Goal: Task Accomplishment & Management: Manage account settings

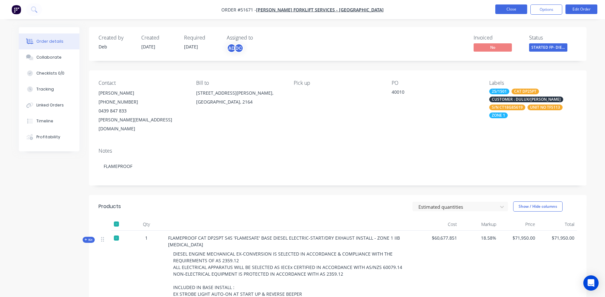
scroll to position [128, 0]
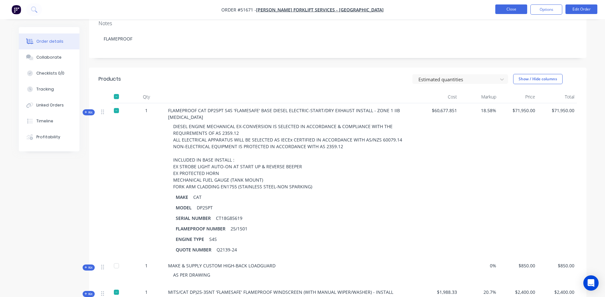
click at [507, 12] on button "Close" at bounding box center [512, 9] width 32 height 10
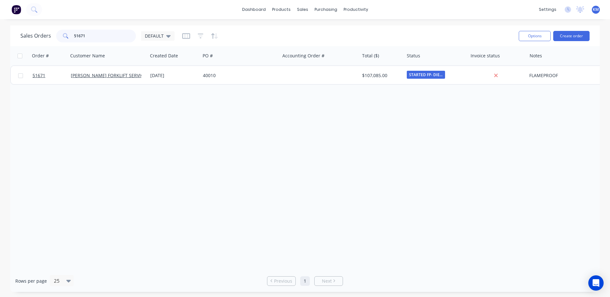
drag, startPoint x: 95, startPoint y: 35, endPoint x: 59, endPoint y: 36, distance: 36.7
click at [59, 36] on div "51671" at bounding box center [96, 36] width 80 height 13
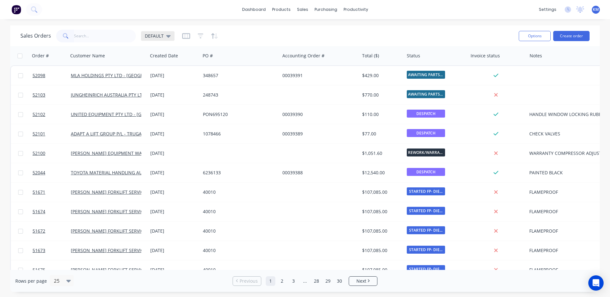
click at [165, 39] on div "DEFAULT" at bounding box center [158, 36] width 34 height 10
click at [330, 36] on link "Purchase Orders" at bounding box center [352, 30] width 85 height 13
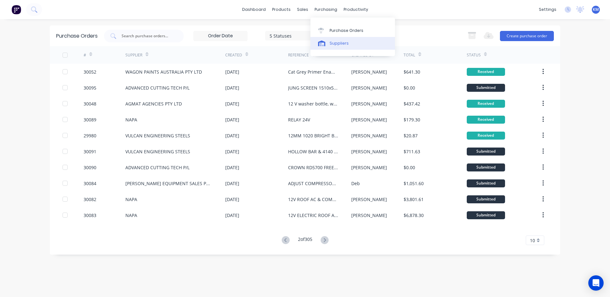
click at [332, 48] on link "Suppliers" at bounding box center [352, 43] width 85 height 13
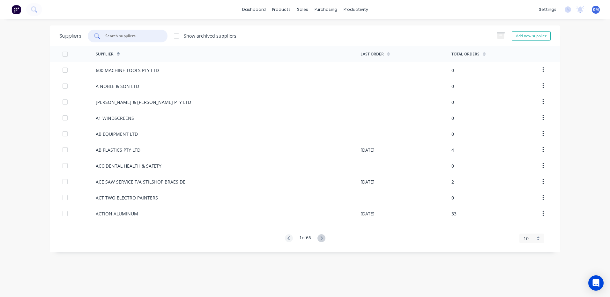
click at [153, 38] on input "text" at bounding box center [131, 36] width 53 height 6
click at [324, 40] on link "Suppliers" at bounding box center [352, 43] width 85 height 13
click at [140, 36] on input "text" at bounding box center [131, 36] width 53 height 6
click at [127, 34] on input "text" at bounding box center [131, 36] width 53 height 6
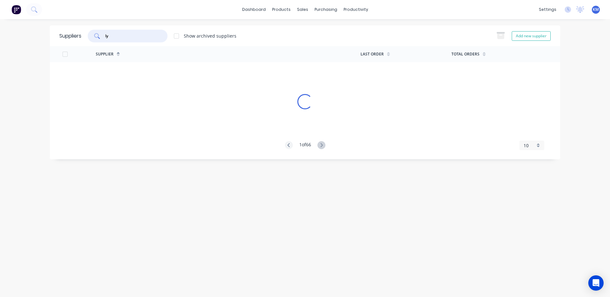
type input "l"
type input "[PERSON_NAME]"
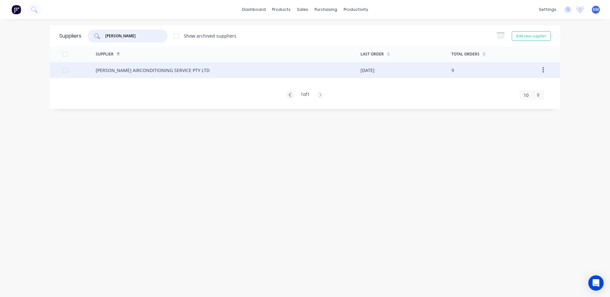
click at [277, 73] on div "[PERSON_NAME] AIRCONDITIONING SERVICE PTY LTD" at bounding box center [228, 70] width 265 height 16
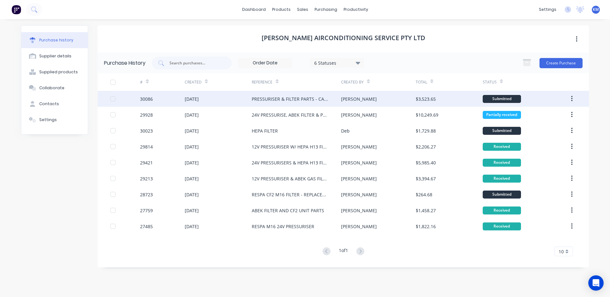
click at [381, 101] on div "[PERSON_NAME]" at bounding box center [378, 99] width 74 height 16
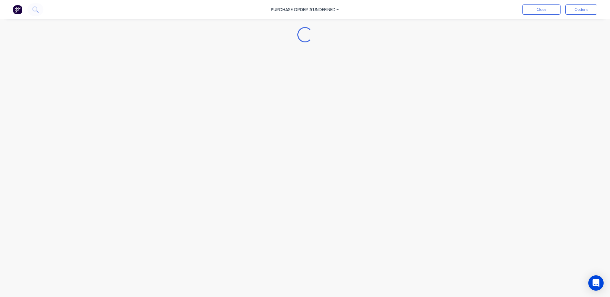
type textarea "x"
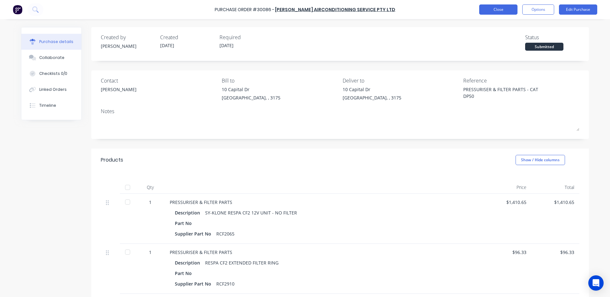
click at [486, 8] on button "Close" at bounding box center [498, 9] width 38 height 10
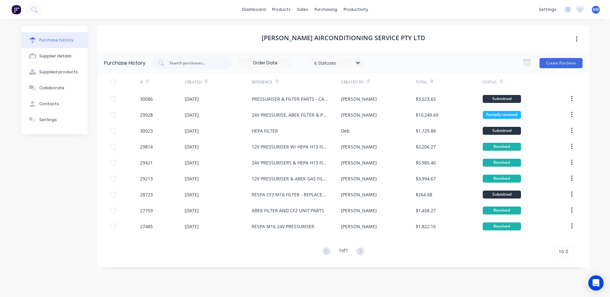
drag, startPoint x: 388, startPoint y: 37, endPoint x: 392, endPoint y: 37, distance: 4.2
click at [388, 37] on h1 "[PERSON_NAME] AIRCONDITIONING SERVICE PTY LTD" at bounding box center [344, 38] width 164 height 8
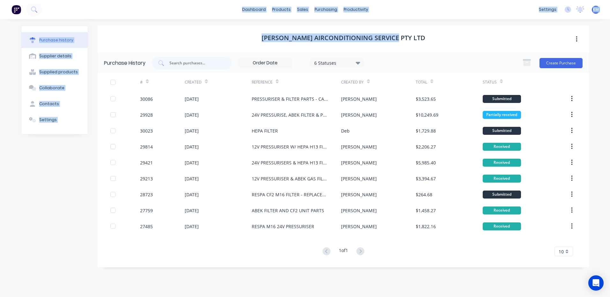
drag, startPoint x: 413, startPoint y: 37, endPoint x: 242, endPoint y: 11, distance: 173.1
click at [242, 11] on div "dashboard products sales purchasing productivity dashboard products Product Cat…" at bounding box center [305, 148] width 610 height 297
drag, startPoint x: 247, startPoint y: 33, endPoint x: 255, endPoint y: 33, distance: 8.3
click at [247, 33] on div "[PERSON_NAME] AIRCONDITIONING SERVICE PTY LTD" at bounding box center [343, 39] width 491 height 27
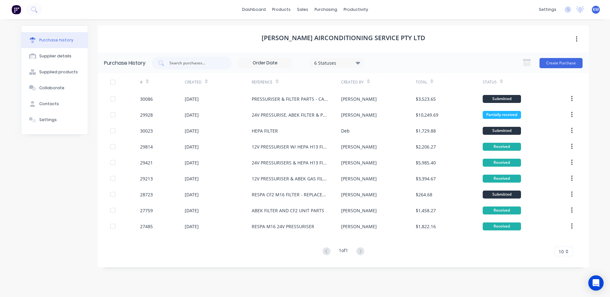
click at [379, 36] on h1 "[PERSON_NAME] AIRCONDITIONING SERVICE PTY LTD" at bounding box center [344, 38] width 164 height 8
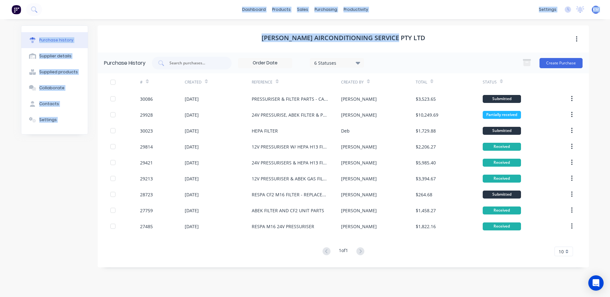
drag, startPoint x: 436, startPoint y: 34, endPoint x: 237, endPoint y: 13, distance: 200.2
click at [237, 13] on div "dashboard products sales purchasing productivity dashboard products Product Cat…" at bounding box center [305, 148] width 610 height 297
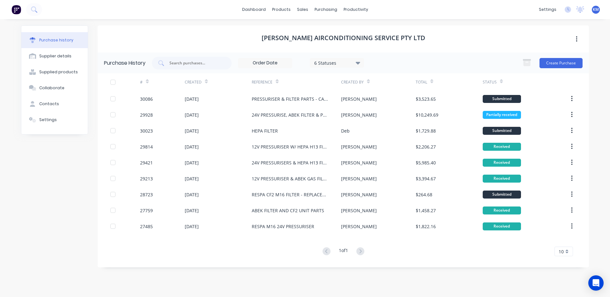
click at [247, 16] on div "dashboard products sales purchasing productivity dashboard products Product Cat…" at bounding box center [305, 9] width 610 height 19
click at [250, 27] on div "[PERSON_NAME] AIRCONDITIONING SERVICE PTY LTD" at bounding box center [343, 39] width 491 height 27
click at [273, 34] on div "[PERSON_NAME] AIRCONDITIONING SERVICE PTY LTD" at bounding box center [343, 39] width 491 height 27
click at [279, 36] on h1 "[PERSON_NAME] AIRCONDITIONING SERVICE PTY LTD" at bounding box center [344, 38] width 164 height 8
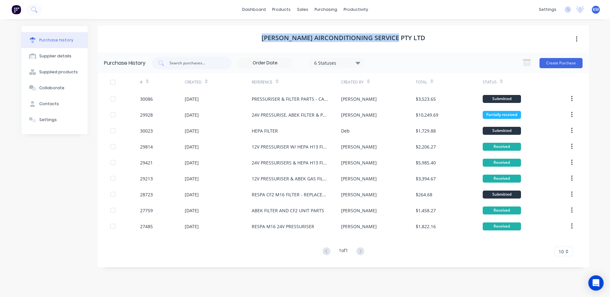
drag, startPoint x: 277, startPoint y: 37, endPoint x: 416, endPoint y: 34, distance: 138.8
click at [416, 34] on div "[PERSON_NAME] AIRCONDITIONING SERVICE PTY LTD" at bounding box center [343, 39] width 491 height 27
click at [384, 41] on h1 "[PERSON_NAME] AIRCONDITIONING SERVICE PTY LTD" at bounding box center [344, 38] width 164 height 8
click at [392, 39] on h1 "[PERSON_NAME] AIRCONDITIONING SERVICE PTY LTD" at bounding box center [344, 38] width 164 height 8
drag, startPoint x: 412, startPoint y: 38, endPoint x: 252, endPoint y: 34, distance: 159.9
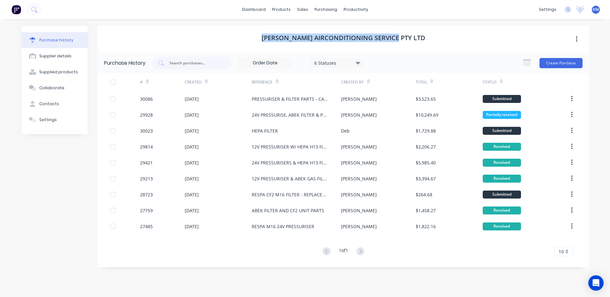
click at [252, 34] on div "[PERSON_NAME] AIRCONDITIONING SERVICE PTY LTD" at bounding box center [343, 39] width 491 height 27
click at [245, 35] on div "[PERSON_NAME] AIRCONDITIONING SERVICE PTY LTD" at bounding box center [343, 39] width 491 height 27
click at [293, 28] on div "Product Catalogue" at bounding box center [310, 31] width 40 height 6
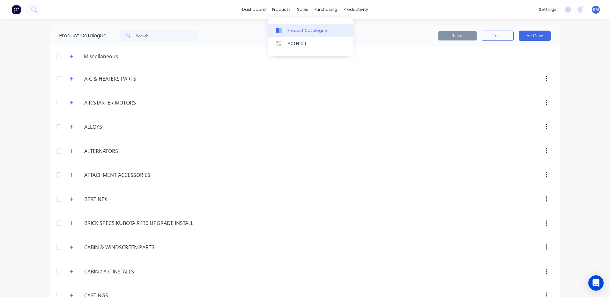
click at [286, 28] on link "Product Catalogue" at bounding box center [310, 30] width 85 height 13
drag, startPoint x: 195, startPoint y: 33, endPoint x: 195, endPoint y: 37, distance: 4.5
click at [195, 37] on input "text" at bounding box center [167, 35] width 63 height 13
click at [185, 35] on input "text" at bounding box center [167, 35] width 63 height 13
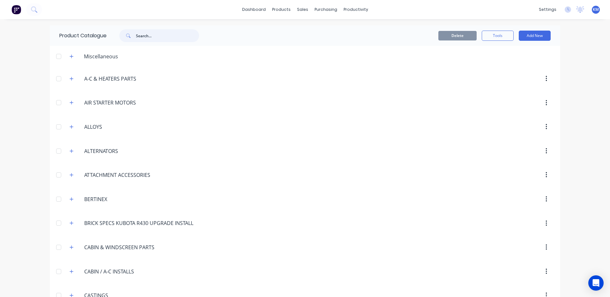
click at [165, 38] on input "text" at bounding box center [167, 35] width 63 height 13
click at [209, 32] on div "Product Catalogue" at bounding box center [132, 36] width 165 height 20
click at [174, 29] on input "text" at bounding box center [167, 35] width 63 height 13
click at [171, 33] on input "text" at bounding box center [167, 35] width 63 height 13
click at [163, 37] on input "text" at bounding box center [167, 35] width 63 height 13
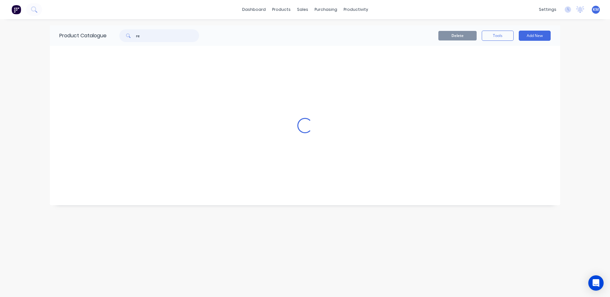
type input "r"
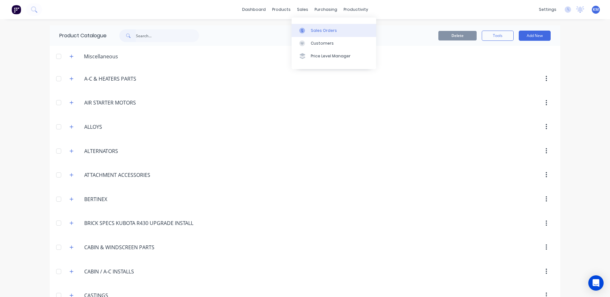
click at [306, 36] on link "Sales Orders" at bounding box center [334, 30] width 85 height 13
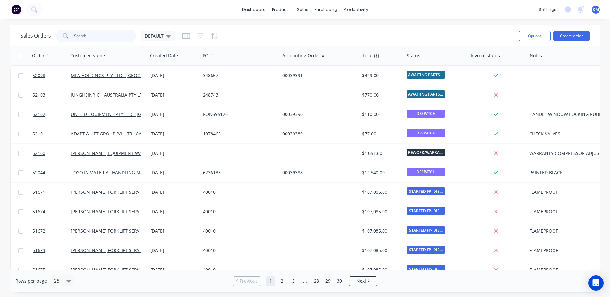
click at [128, 39] on input "text" at bounding box center [105, 36] width 62 height 13
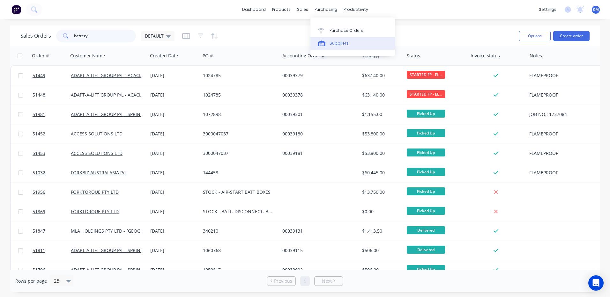
type input "battery"
click at [340, 42] on div "Suppliers" at bounding box center [339, 44] width 19 height 6
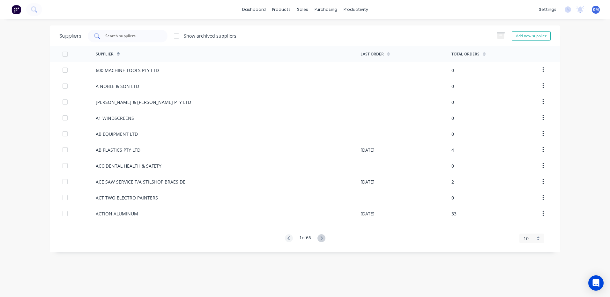
click at [148, 39] on input "text" at bounding box center [131, 36] width 53 height 6
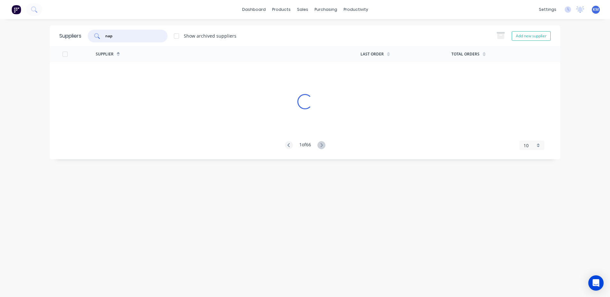
type input "napa"
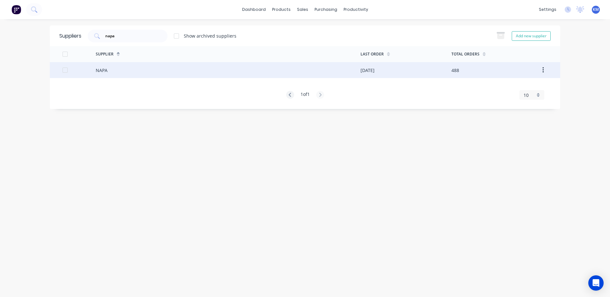
click at [147, 70] on div "NAPA" at bounding box center [228, 70] width 265 height 16
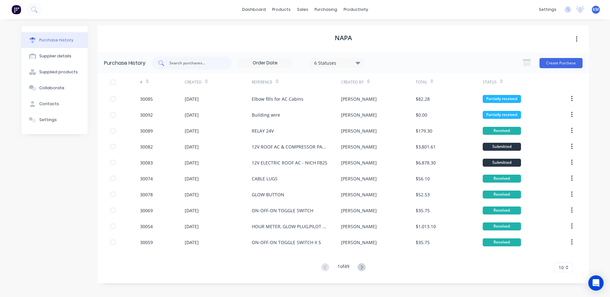
click at [215, 65] on input "text" at bounding box center [195, 63] width 53 height 6
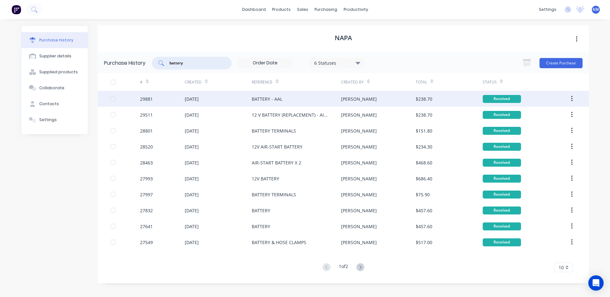
type input "battery"
click at [267, 107] on div "BATTERY - AAL" at bounding box center [296, 99] width 89 height 16
type textarea "x"
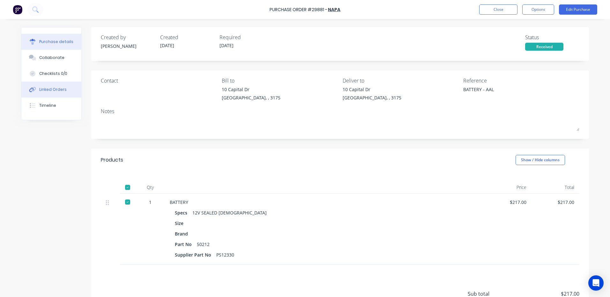
click at [46, 90] on div "Linked Orders" at bounding box center [52, 90] width 27 height 6
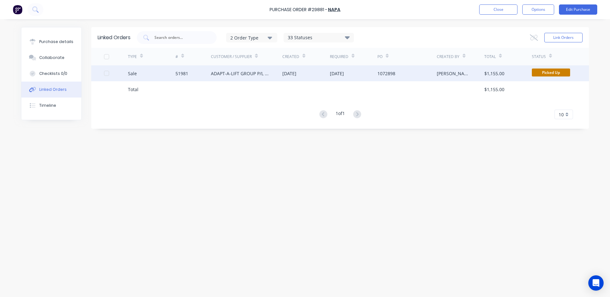
click at [239, 75] on div "ADAPT-A-LIFT GROUP P/L - SPRINGVALE" at bounding box center [240, 73] width 59 height 7
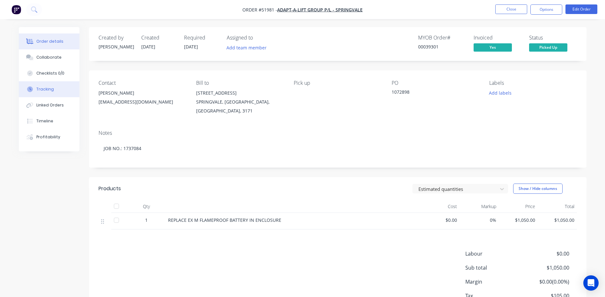
click at [32, 86] on button "Tracking" at bounding box center [49, 89] width 61 height 16
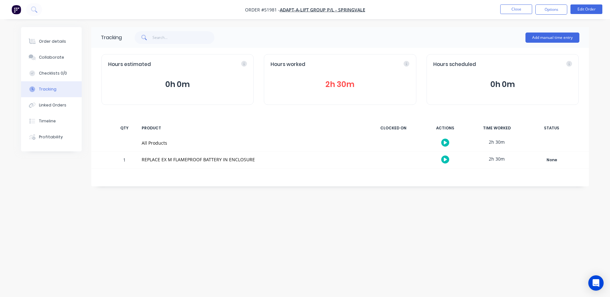
click at [346, 74] on div "Hours worked 2h 30m" at bounding box center [340, 79] width 152 height 51
click at [342, 81] on button "2h 30m" at bounding box center [340, 84] width 139 height 12
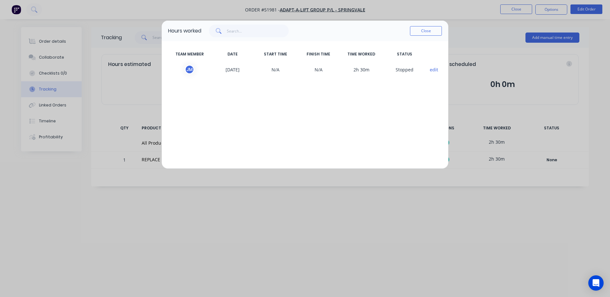
click at [441, 30] on button "Close" at bounding box center [426, 31] width 32 height 10
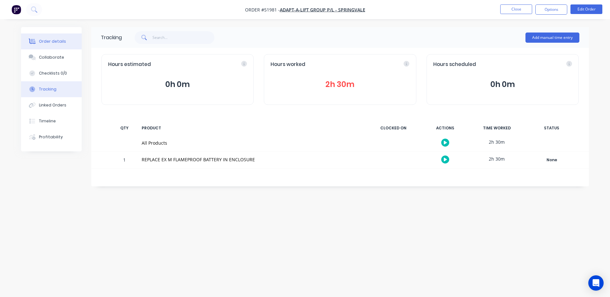
click at [73, 36] on button "Order details" at bounding box center [51, 42] width 61 height 16
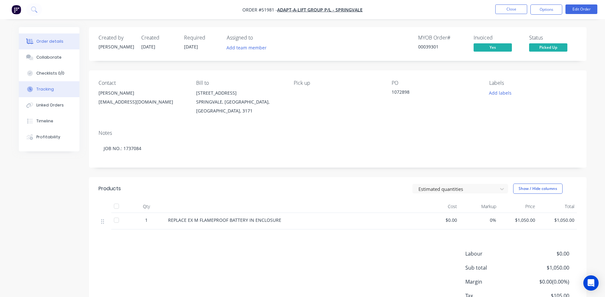
click at [46, 85] on button "Tracking" at bounding box center [49, 89] width 61 height 16
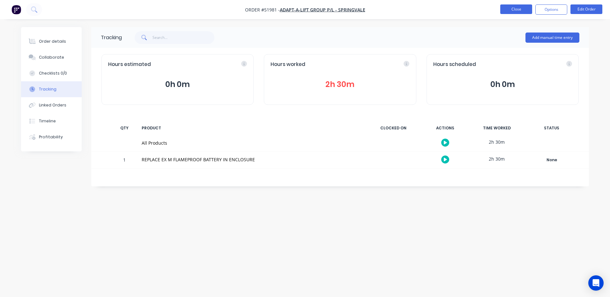
click at [522, 10] on button "Close" at bounding box center [516, 9] width 32 height 10
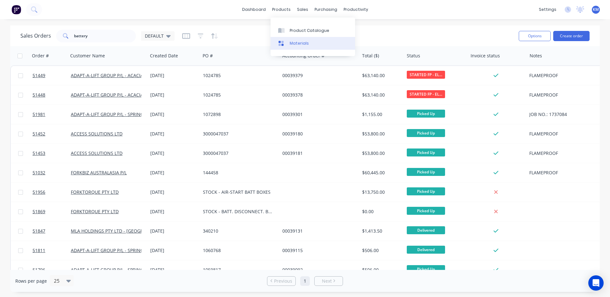
click at [291, 39] on link "Materials" at bounding box center [313, 43] width 85 height 13
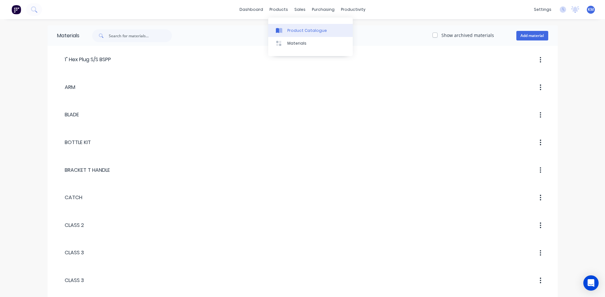
click at [289, 32] on div "Product Catalogue" at bounding box center [307, 31] width 40 height 6
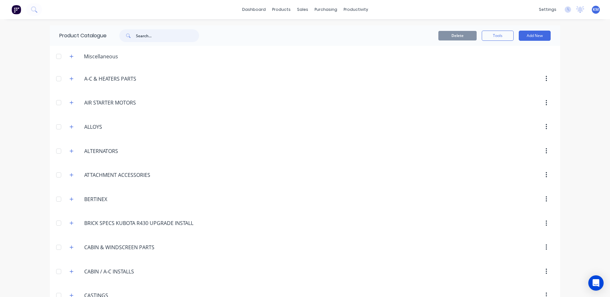
click at [143, 32] on input "text" at bounding box center [167, 35] width 63 height 13
type input "resin"
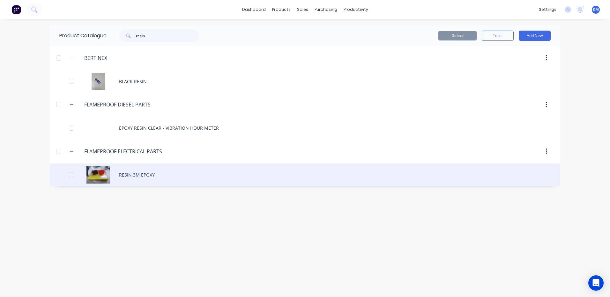
click at [165, 168] on div "RESIN 3M EPOXY" at bounding box center [305, 175] width 511 height 23
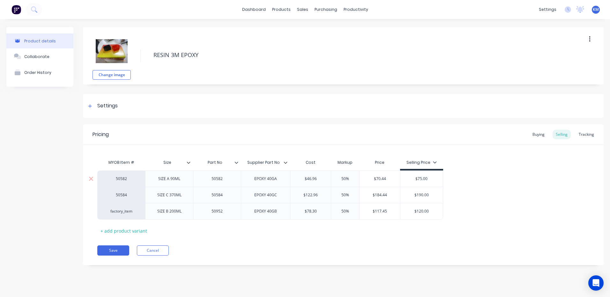
type textarea "x"
click at [305, 33] on icon at bounding box center [305, 31] width 6 height 6
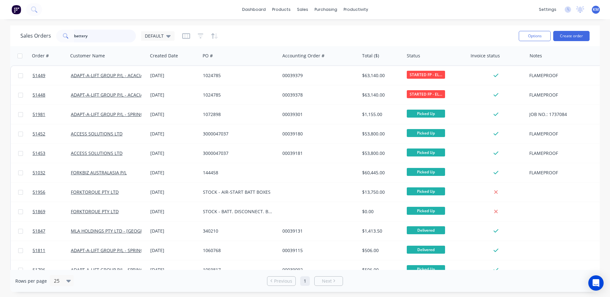
click at [118, 37] on input "battery" at bounding box center [105, 36] width 62 height 13
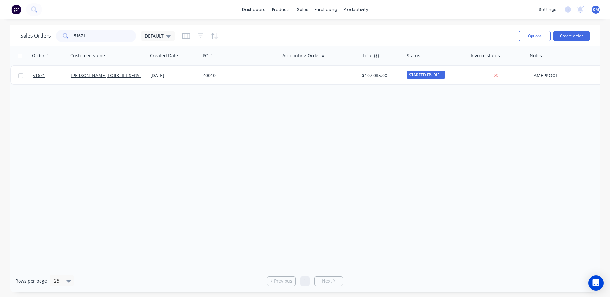
type input "51671"
click at [292, 28] on div "Product Catalogue" at bounding box center [310, 31] width 40 height 6
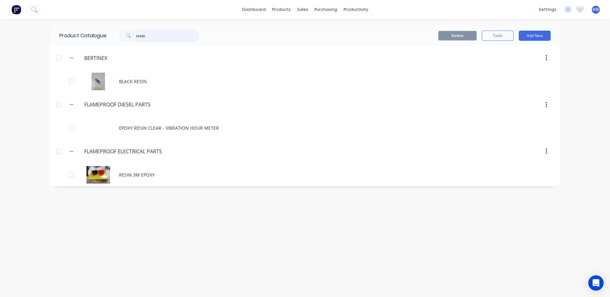
click at [152, 36] on input "resin" at bounding box center [167, 35] width 63 height 13
type input "pressu"
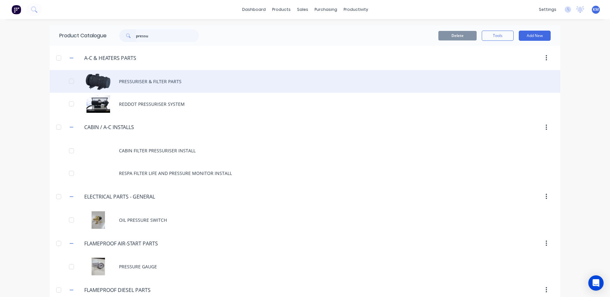
click at [168, 87] on div "PRESSURISER & FILTER PARTS" at bounding box center [305, 81] width 511 height 23
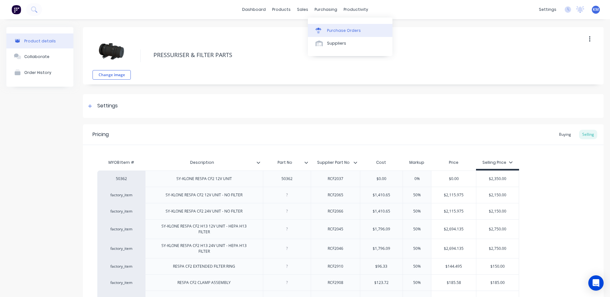
click at [326, 28] on link "Purchase Orders" at bounding box center [350, 30] width 85 height 13
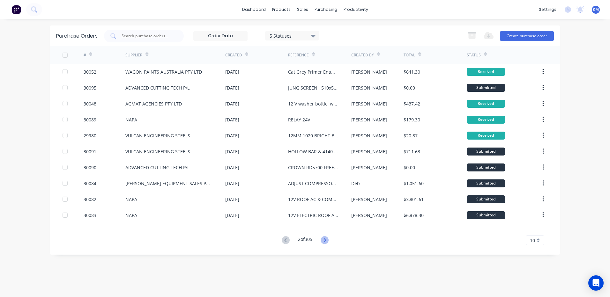
click at [328, 242] on icon at bounding box center [325, 240] width 8 height 8
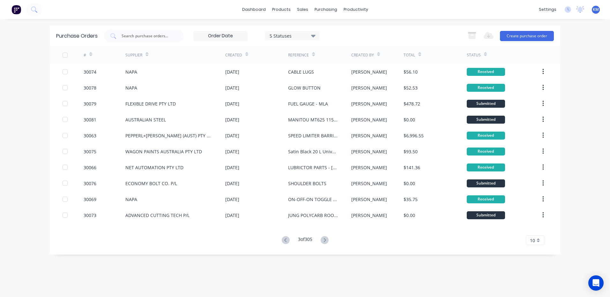
click at [291, 240] on div "3 of 305" at bounding box center [305, 240] width 51 height 9
click at [289, 240] on button at bounding box center [286, 240] width 12 height 9
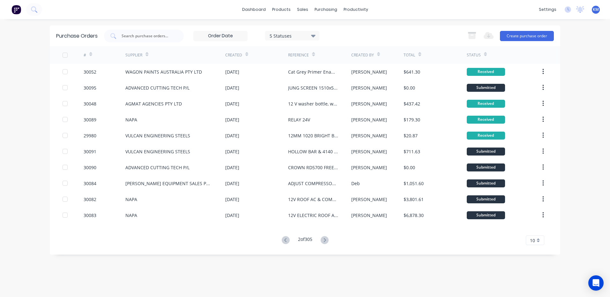
click at [287, 239] on icon at bounding box center [286, 240] width 8 height 8
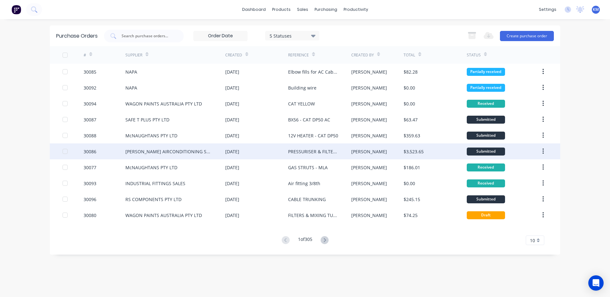
click at [290, 151] on div "PRESSURISER & FILTER PARTS - CAT DP50" at bounding box center [313, 151] width 50 height 7
type textarea "x"
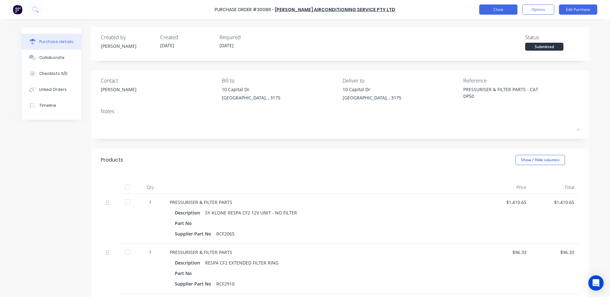
click at [500, 12] on button "Close" at bounding box center [498, 9] width 38 height 10
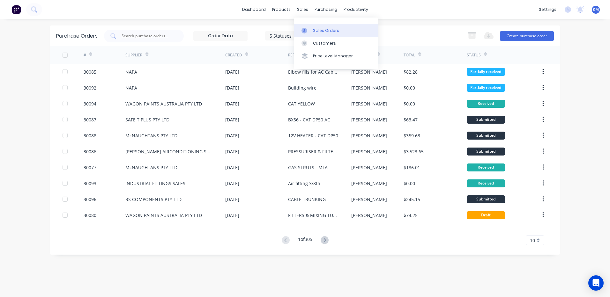
click at [308, 26] on link "Sales Orders" at bounding box center [336, 30] width 85 height 13
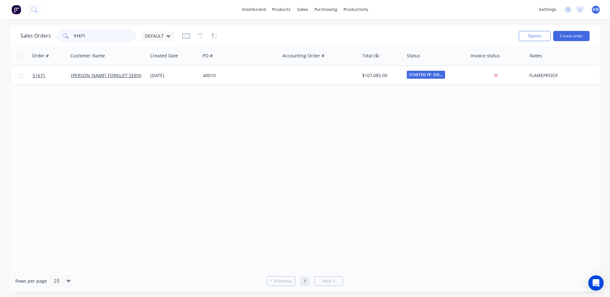
click at [109, 34] on input "51671" at bounding box center [105, 36] width 62 height 13
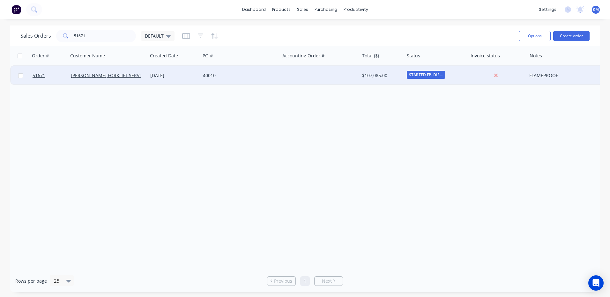
drag, startPoint x: 207, startPoint y: 86, endPoint x: 213, endPoint y: 78, distance: 9.8
click at [207, 86] on div "Order # Customer Name Created Date PO # Accounting Order # Total ($) Status Inv…" at bounding box center [305, 158] width 590 height 224
click at [213, 78] on div "40010" at bounding box center [238, 75] width 71 height 6
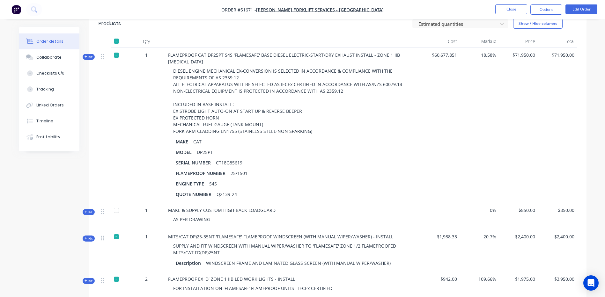
scroll to position [223, 0]
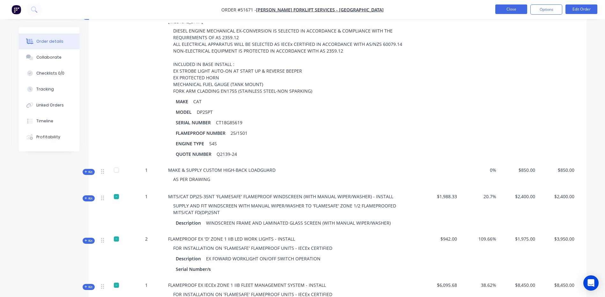
click at [515, 8] on button "Close" at bounding box center [512, 9] width 32 height 10
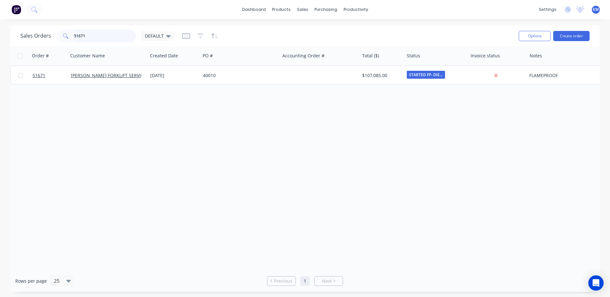
click at [115, 36] on input "51671" at bounding box center [105, 36] width 62 height 13
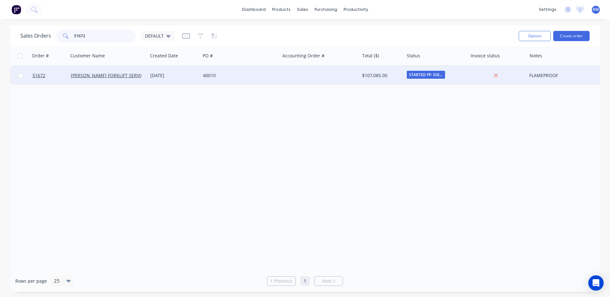
type input "51672"
click at [174, 73] on div "[DATE]" at bounding box center [174, 75] width 48 height 6
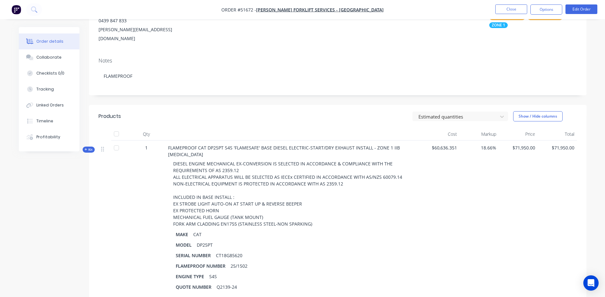
scroll to position [96, 0]
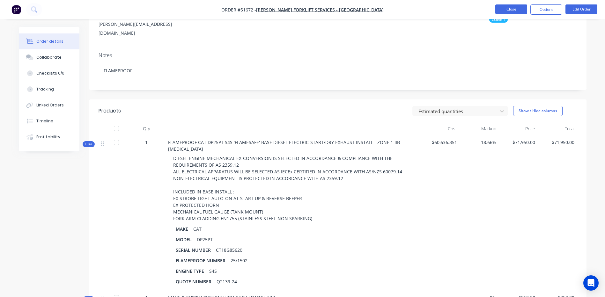
click at [512, 11] on button "Close" at bounding box center [512, 9] width 32 height 10
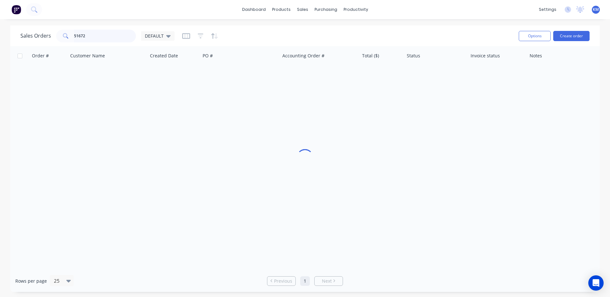
click at [97, 38] on input "51672" at bounding box center [105, 36] width 62 height 13
type input "51673"
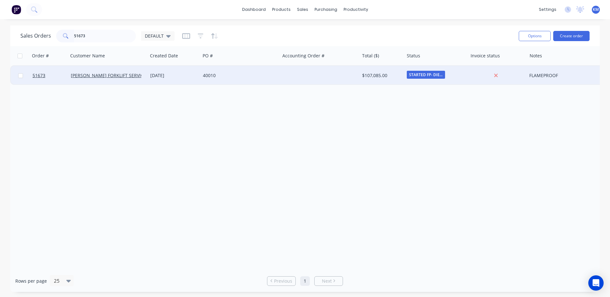
click at [192, 77] on div "[DATE]" at bounding box center [174, 75] width 48 height 6
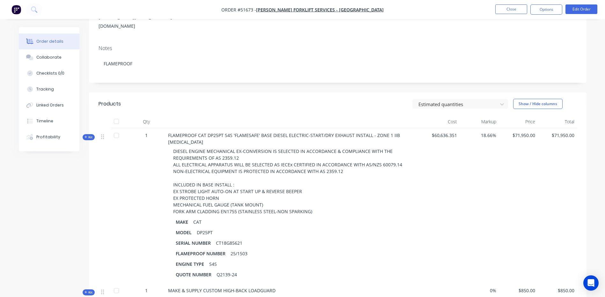
scroll to position [128, 0]
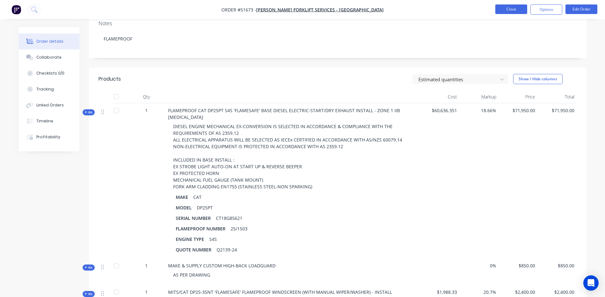
click at [522, 9] on button "Close" at bounding box center [512, 9] width 32 height 10
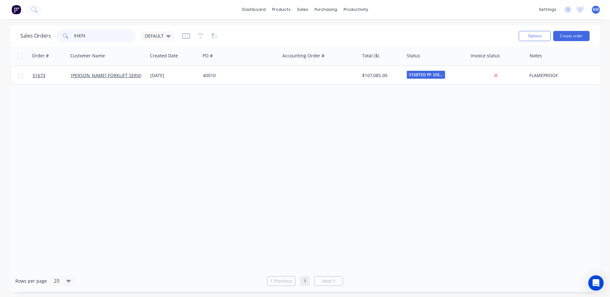
click at [118, 32] on input "51673" at bounding box center [105, 36] width 62 height 13
type input "51674"
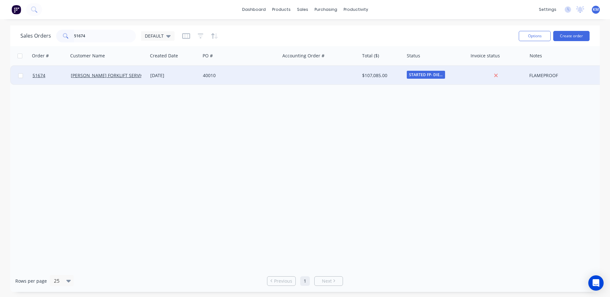
click at [225, 70] on div "40010" at bounding box center [239, 75] width 79 height 19
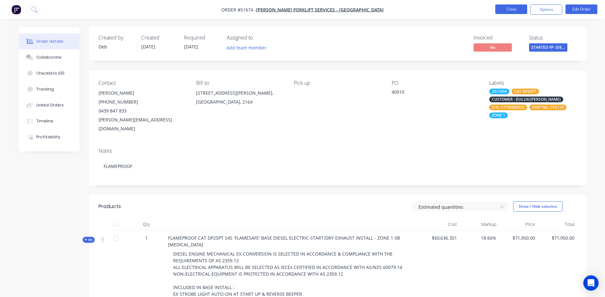
click at [513, 5] on button "Close" at bounding box center [512, 9] width 32 height 10
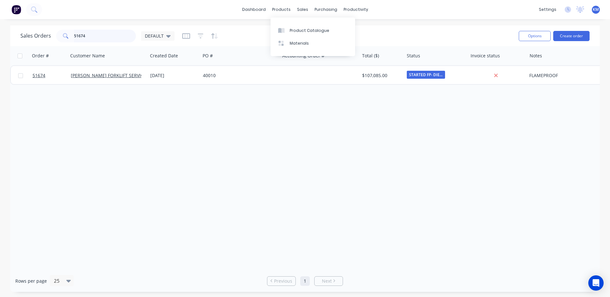
click at [108, 31] on input "51674" at bounding box center [105, 36] width 62 height 13
type input "51675"
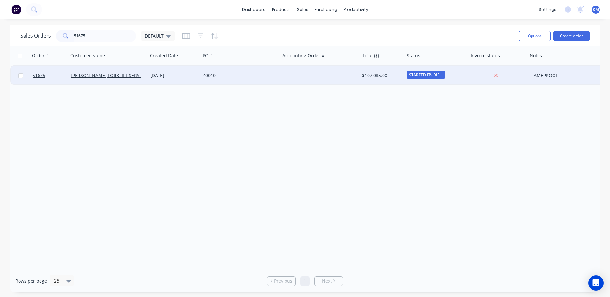
click at [233, 80] on div "40010" at bounding box center [239, 75] width 79 height 19
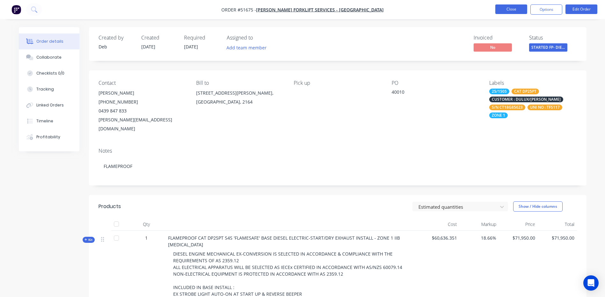
click at [502, 8] on button "Close" at bounding box center [512, 9] width 32 height 10
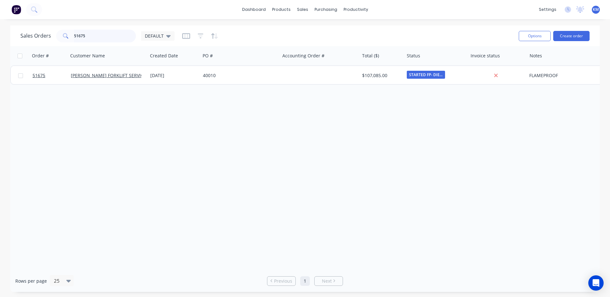
click at [127, 33] on input "51675" at bounding box center [105, 36] width 62 height 13
type input "51671"
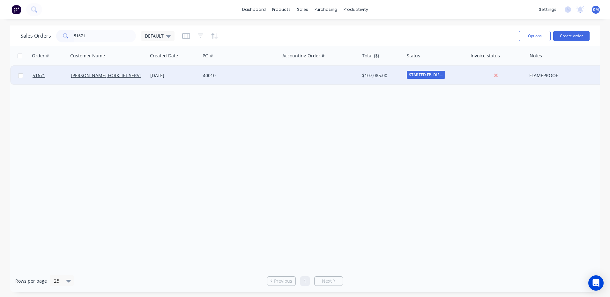
click at [149, 78] on div "[DATE]" at bounding box center [174, 75] width 53 height 19
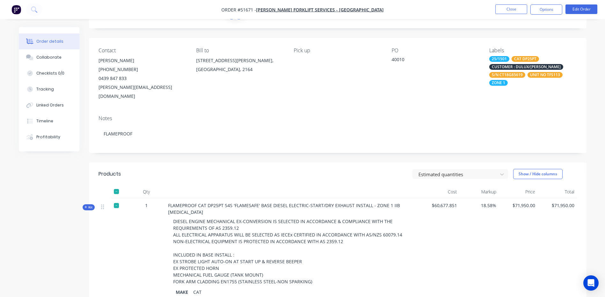
scroll to position [64, 0]
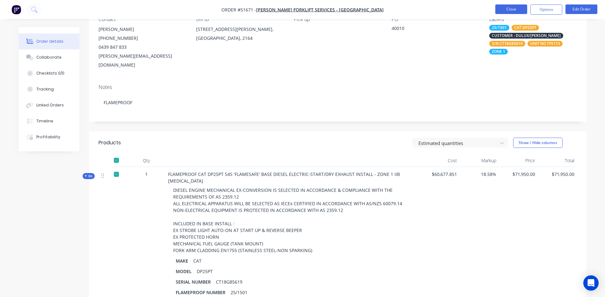
click at [510, 8] on button "Close" at bounding box center [512, 9] width 32 height 10
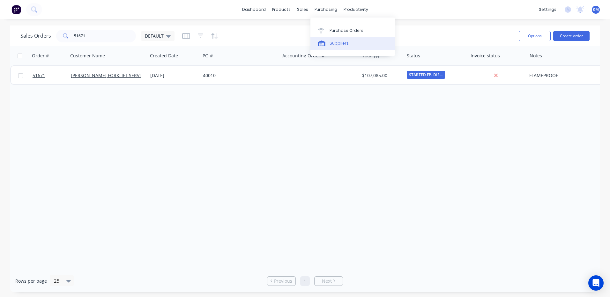
click at [328, 40] on link "Suppliers" at bounding box center [352, 43] width 85 height 13
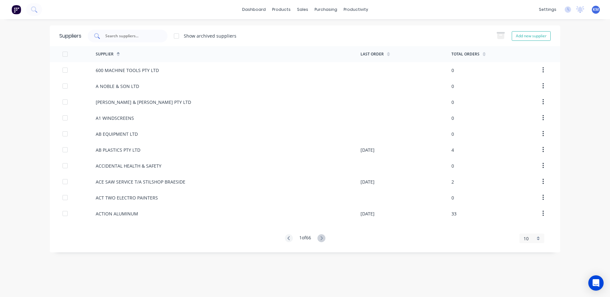
click at [153, 34] on input "text" at bounding box center [131, 36] width 53 height 6
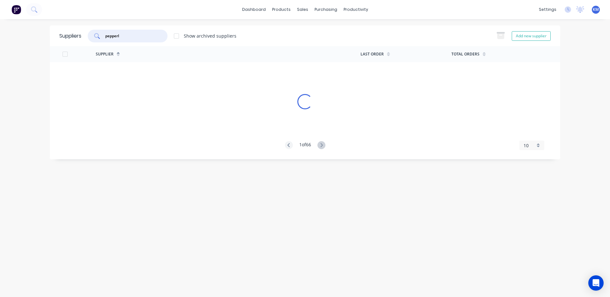
type input "pepperl"
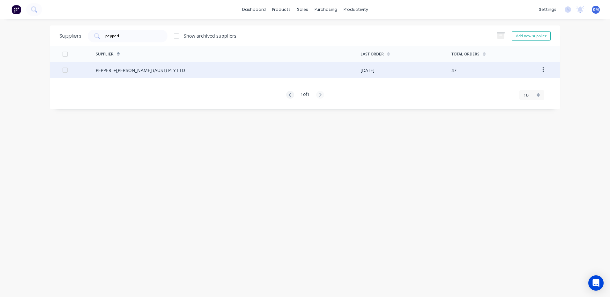
click at [175, 68] on div "PEPPERL+[PERSON_NAME] (AUST) PTY LTD" at bounding box center [228, 70] width 265 height 16
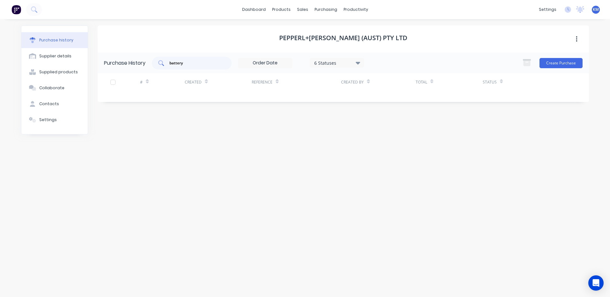
click at [179, 61] on input "battery" at bounding box center [195, 63] width 53 height 6
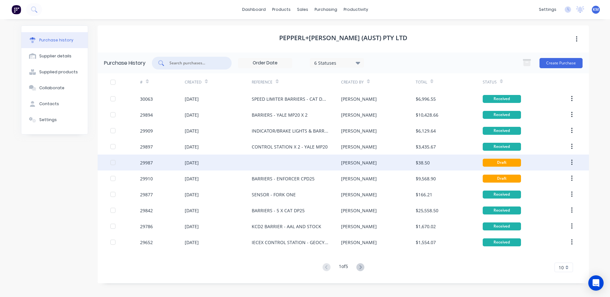
click at [355, 165] on div "[PERSON_NAME]" at bounding box center [378, 163] width 74 height 16
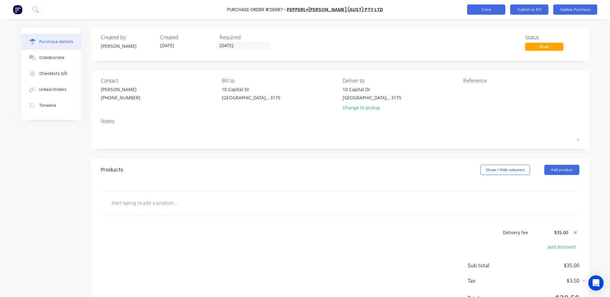
click at [478, 10] on button "Close" at bounding box center [486, 9] width 38 height 10
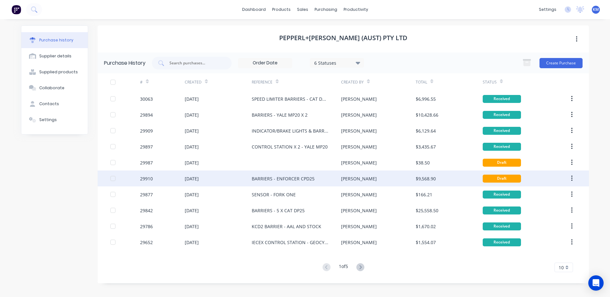
click at [401, 174] on div "[PERSON_NAME]" at bounding box center [378, 179] width 74 height 16
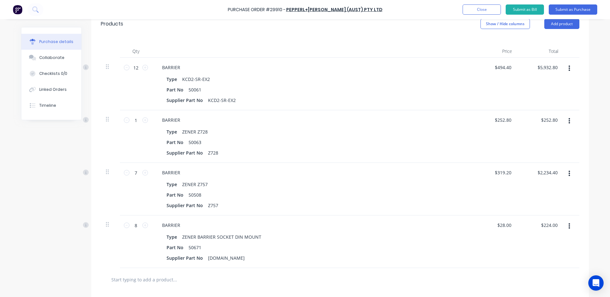
scroll to position [157, 0]
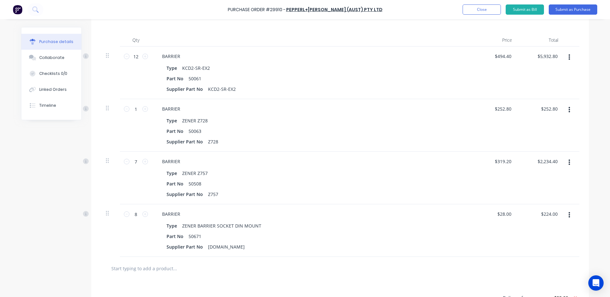
click at [570, 162] on button "button" at bounding box center [569, 162] width 15 height 11
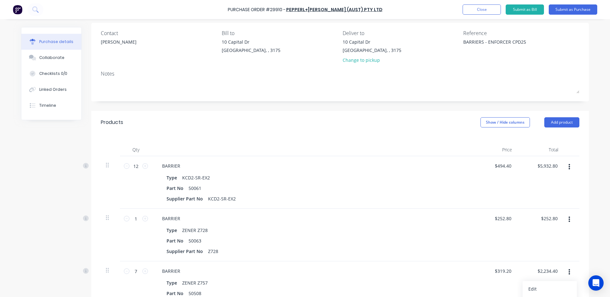
scroll to position [0, 0]
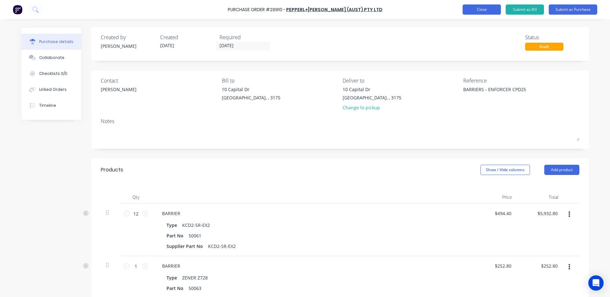
click at [489, 9] on button "Close" at bounding box center [482, 9] width 38 height 10
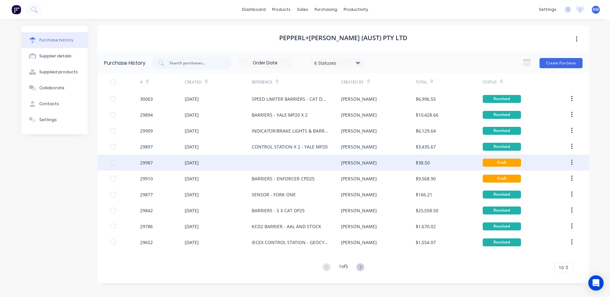
click at [325, 158] on div at bounding box center [296, 163] width 89 height 16
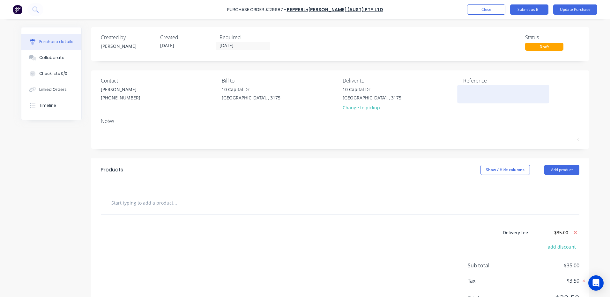
click at [491, 90] on textarea at bounding box center [503, 93] width 80 height 14
type textarea "BARRIER - NICH FBT20"
click at [546, 174] on button "Add product" at bounding box center [561, 170] width 35 height 10
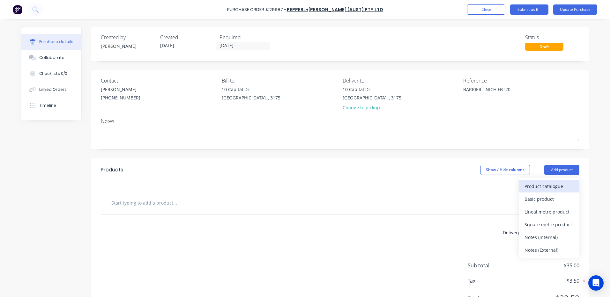
click at [546, 185] on div "Product catalogue" at bounding box center [549, 186] width 49 height 9
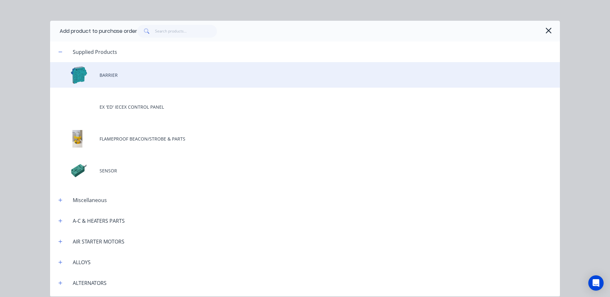
click at [143, 68] on div "BARRIER" at bounding box center [305, 75] width 510 height 26
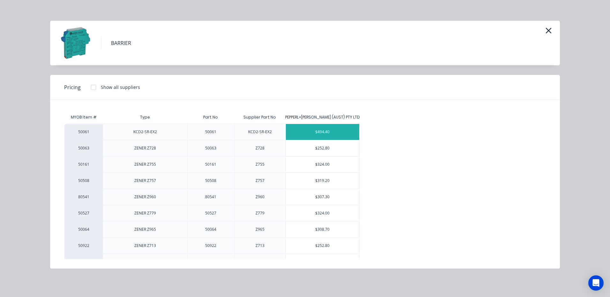
click at [315, 134] on div "$494.40" at bounding box center [322, 132] width 73 height 16
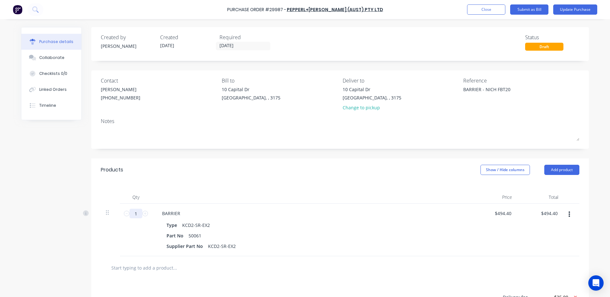
click at [136, 211] on input "1" at bounding box center [136, 214] width 13 height 10
type input "11"
type input "$5,438.40"
type input "11"
click at [248, 176] on div "Products Show / Hide columns Add product" at bounding box center [340, 170] width 498 height 23
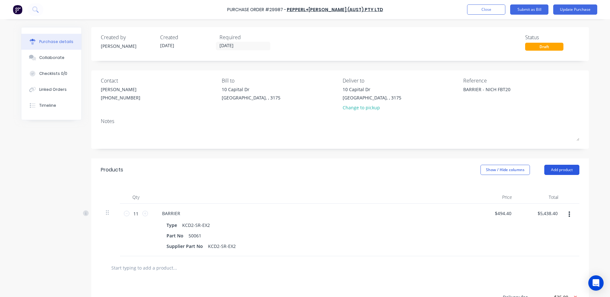
click at [561, 168] on button "Add product" at bounding box center [561, 170] width 35 height 10
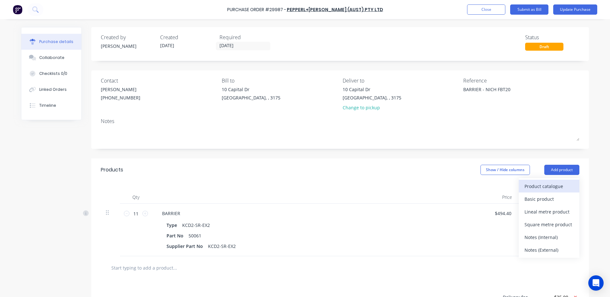
click at [544, 184] on div "Product catalogue" at bounding box center [549, 186] width 49 height 9
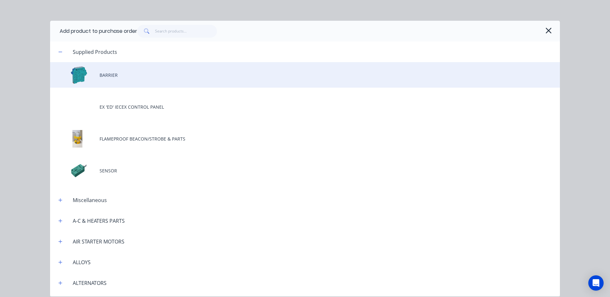
click at [145, 74] on div "BARRIER" at bounding box center [305, 75] width 510 height 26
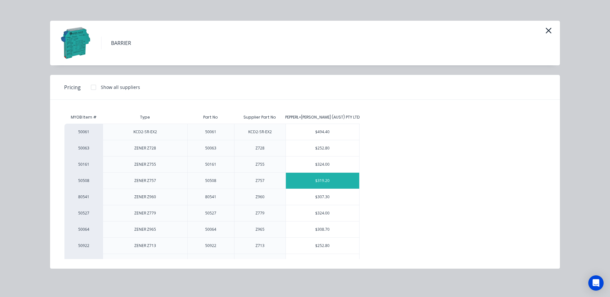
click at [305, 178] on div "$319.20" at bounding box center [322, 181] width 73 height 16
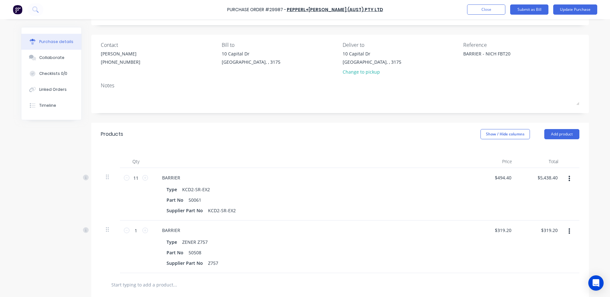
scroll to position [64, 0]
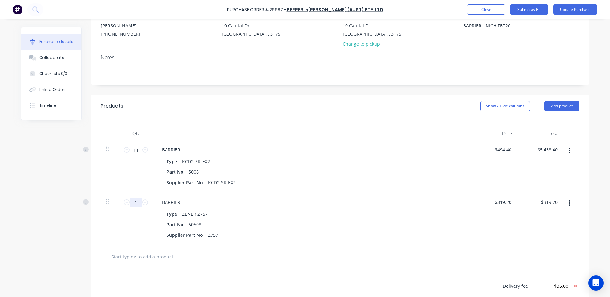
click at [137, 204] on input "1" at bounding box center [136, 203] width 13 height 10
click at [298, 119] on div "Qty Price Total 11 11 BARRIER Type KCD2-SR-EX2 Part No 50061 Supplier Part No K…" at bounding box center [340, 182] width 498 height 128
click at [566, 208] on button "button" at bounding box center [569, 203] width 15 height 11
click at [541, 254] on button "Delete" at bounding box center [550, 258] width 54 height 13
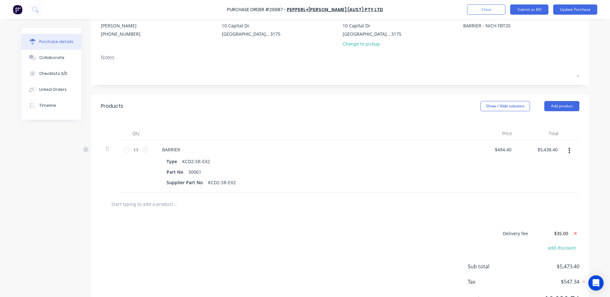
click at [356, 125] on div "Qty Price Total 11 11 BARRIER Type KCD2-SR-EX2 Part No 50061 Supplier Part No K…" at bounding box center [340, 155] width 498 height 75
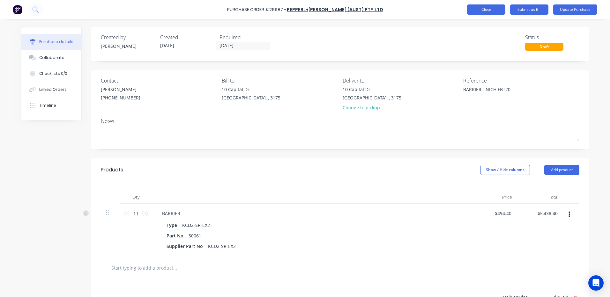
click at [482, 10] on button "Close" at bounding box center [486, 9] width 38 height 10
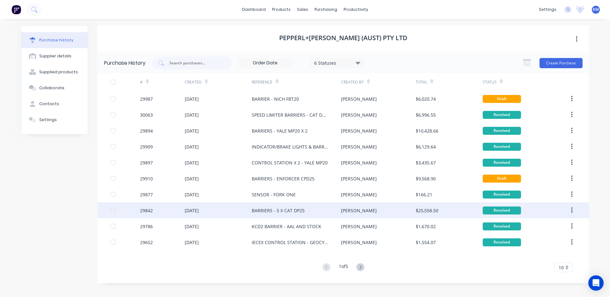
click at [350, 214] on div "[PERSON_NAME]" at bounding box center [378, 211] width 74 height 16
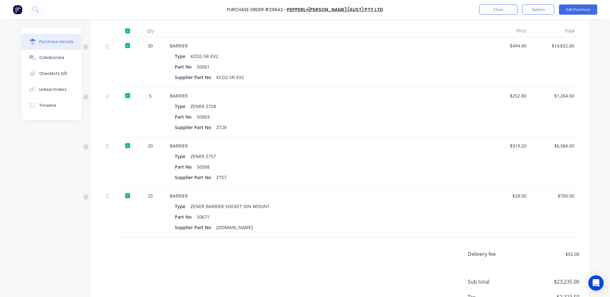
scroll to position [160, 0]
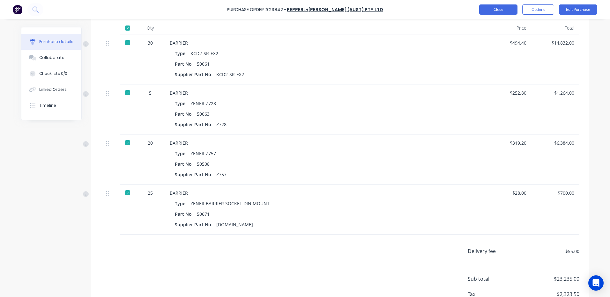
click at [502, 7] on button "Close" at bounding box center [498, 9] width 38 height 10
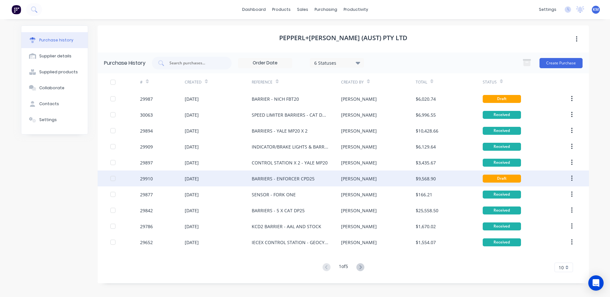
click at [313, 178] on div "BARRIERS - ENFORCER CPD25" at bounding box center [296, 179] width 89 height 16
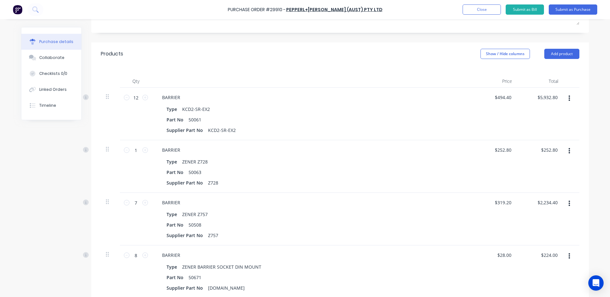
scroll to position [128, 0]
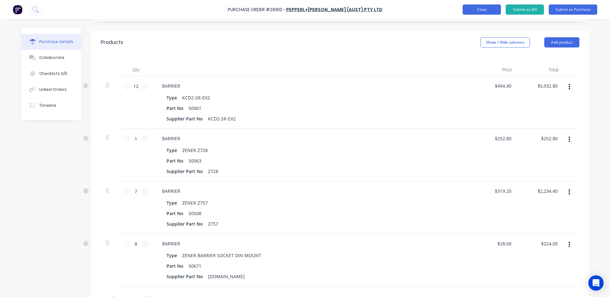
click at [483, 7] on button "Close" at bounding box center [482, 9] width 38 height 10
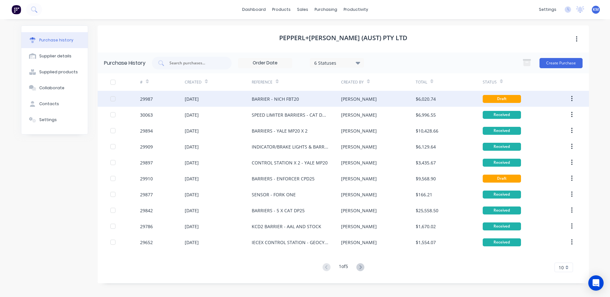
click at [389, 102] on div "[PERSON_NAME]" at bounding box center [378, 99] width 74 height 16
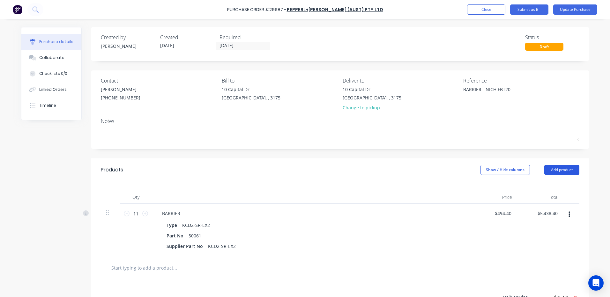
click at [553, 171] on button "Add product" at bounding box center [561, 170] width 35 height 10
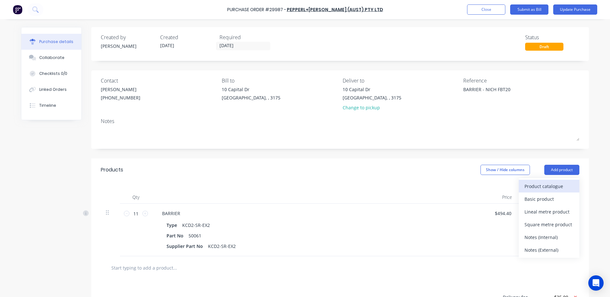
click at [548, 188] on div "Product catalogue" at bounding box center [549, 186] width 49 height 9
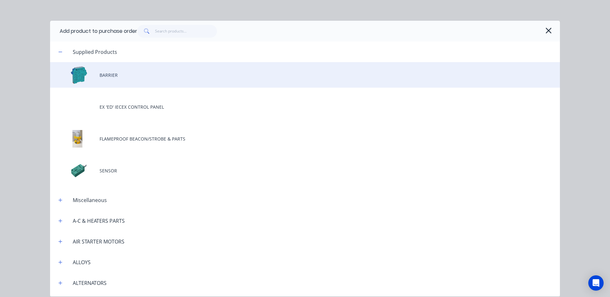
click at [151, 82] on div "BARRIER" at bounding box center [305, 75] width 510 height 26
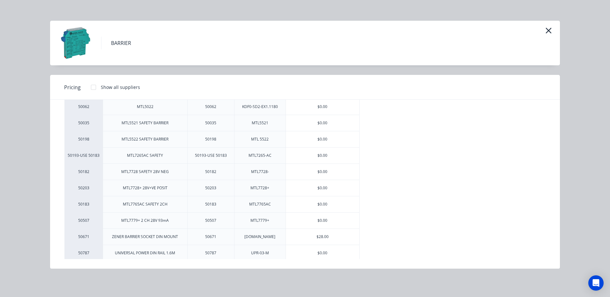
scroll to position [320, 0]
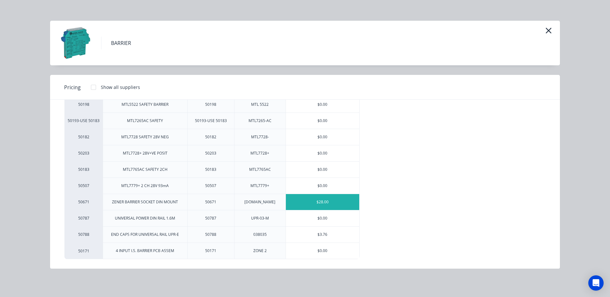
click at [311, 206] on div "$28.00" at bounding box center [322, 202] width 73 height 16
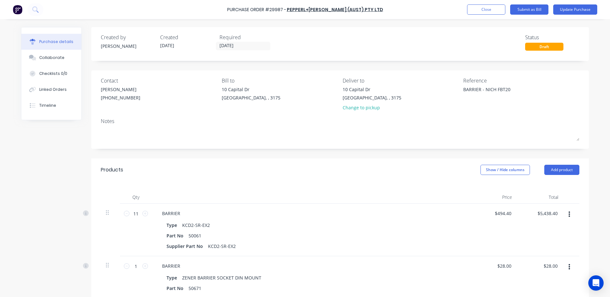
scroll to position [64, 0]
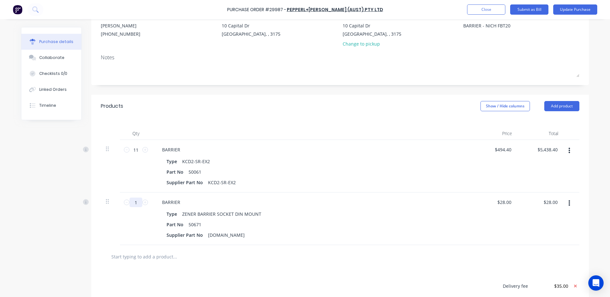
click at [129, 208] on div "1 1" at bounding box center [136, 219] width 32 height 53
click at [135, 204] on input "1" at bounding box center [136, 203] width 13 height 10
type input "10"
type input "$280.00"
type input "10"
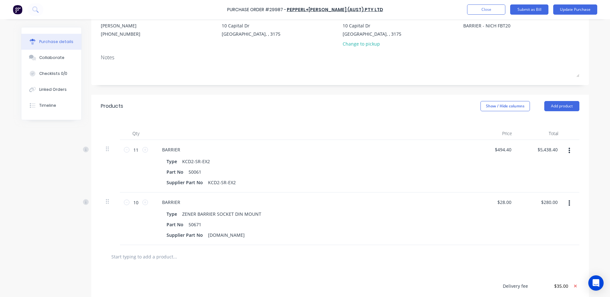
click at [295, 120] on div "Qty Price Total 11 11 BARRIER Type KCD2-SR-EX2 Part No 50061 Supplier Part No K…" at bounding box center [340, 182] width 498 height 128
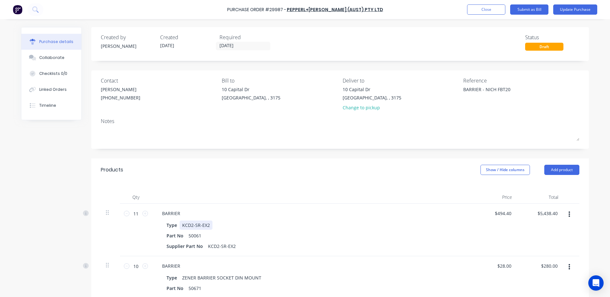
scroll to position [32, 0]
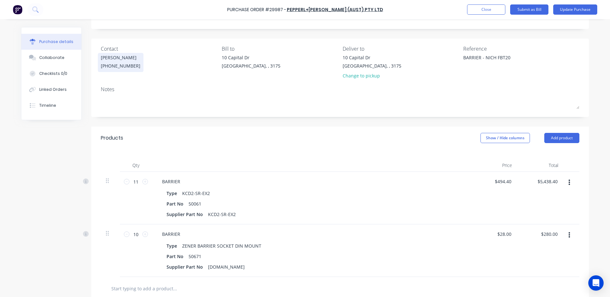
click at [125, 63] on div "[PHONE_NUMBER]" at bounding box center [121, 66] width 40 height 7
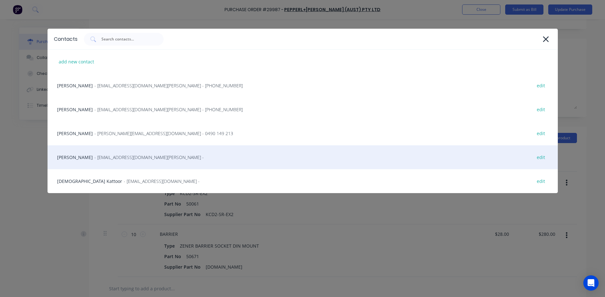
click at [130, 163] on div "[PERSON_NAME] - [EMAIL_ADDRESS][DOMAIN_NAME][PERSON_NAME] - edit" at bounding box center [303, 157] width 511 height 24
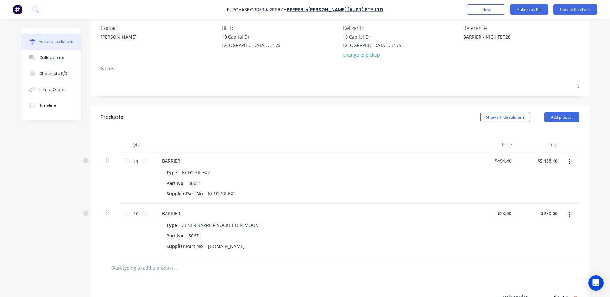
scroll to position [64, 0]
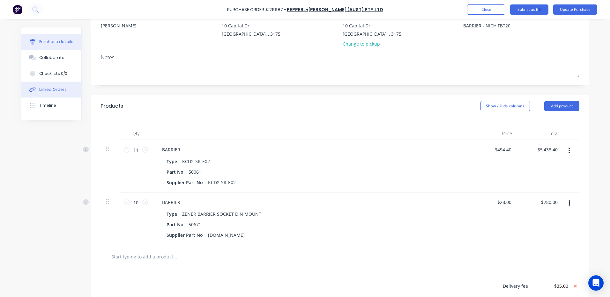
click at [68, 86] on button "Linked Orders" at bounding box center [51, 90] width 60 height 16
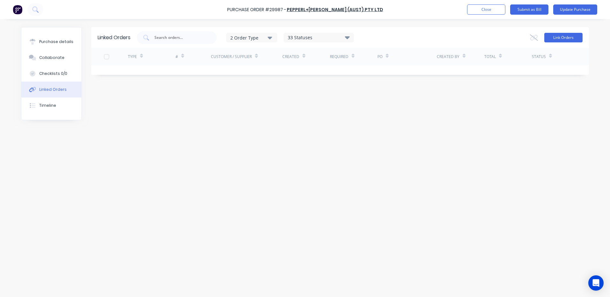
click at [552, 35] on button "Link Orders" at bounding box center [563, 38] width 38 height 10
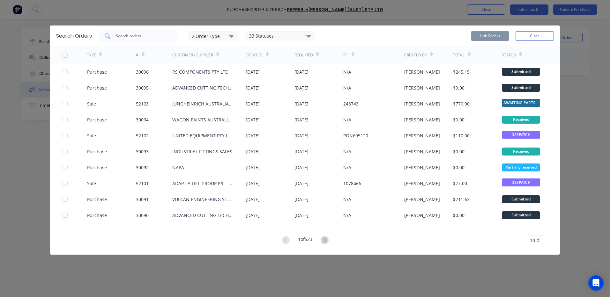
click at [155, 37] on input "text" at bounding box center [141, 36] width 53 height 6
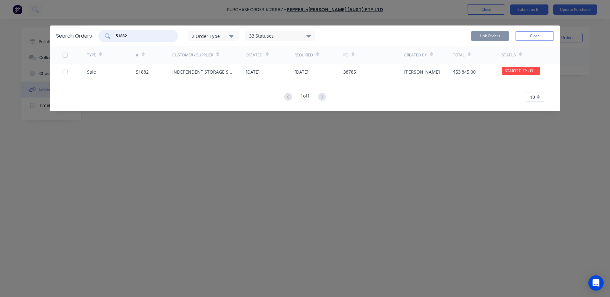
type input "51882"
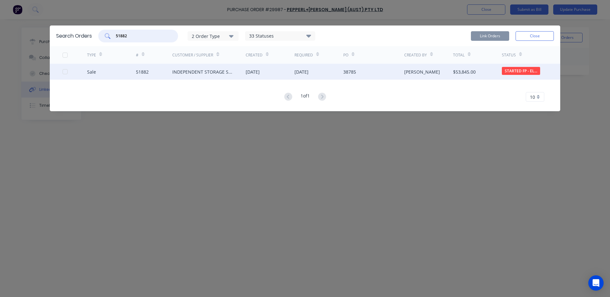
click at [63, 73] on div at bounding box center [65, 71] width 13 height 13
click at [492, 41] on button "Link Orders" at bounding box center [490, 36] width 38 height 10
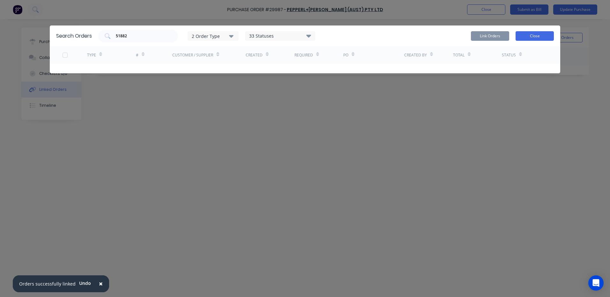
click at [524, 38] on button "Close" at bounding box center [535, 36] width 38 height 10
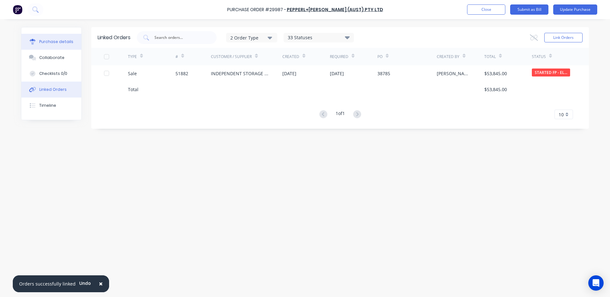
click at [54, 44] on div "Purchase details" at bounding box center [56, 42] width 34 height 6
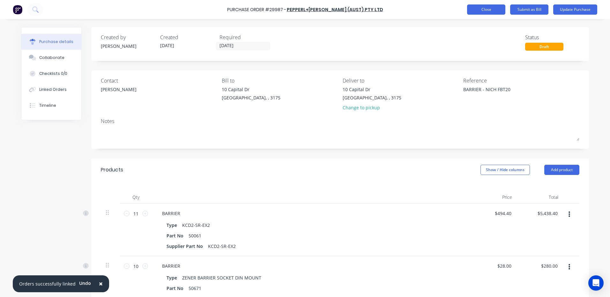
click at [497, 10] on button "Close" at bounding box center [486, 9] width 38 height 10
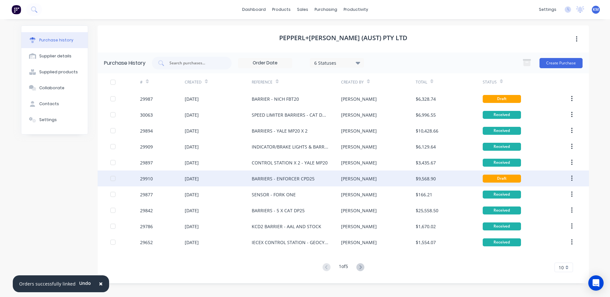
click at [406, 182] on div "[PERSON_NAME]" at bounding box center [378, 179] width 74 height 16
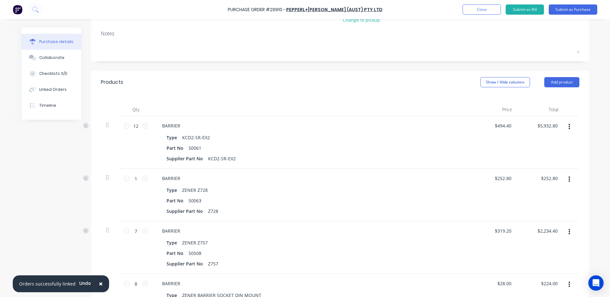
scroll to position [128, 0]
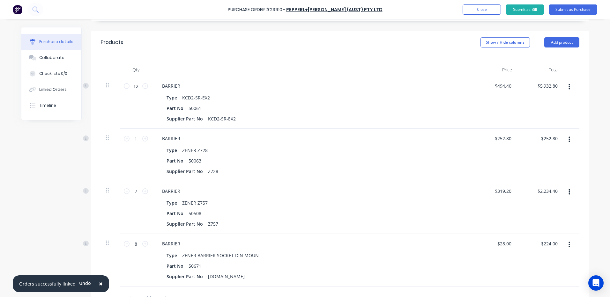
click at [569, 139] on icon "button" at bounding box center [570, 140] width 2 height 6
click at [371, 148] on div "Type ZENER Z728" at bounding box center [310, 150] width 292 height 9
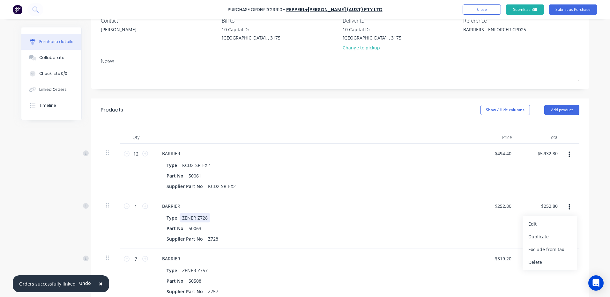
scroll to position [32, 0]
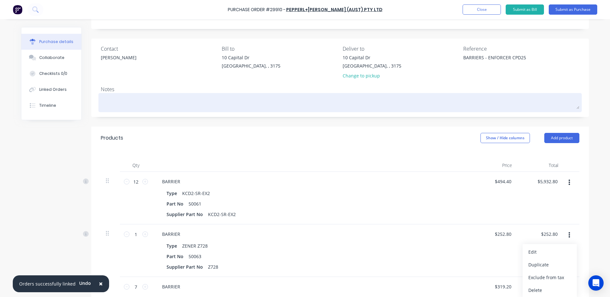
click at [262, 103] on textarea at bounding box center [340, 102] width 479 height 14
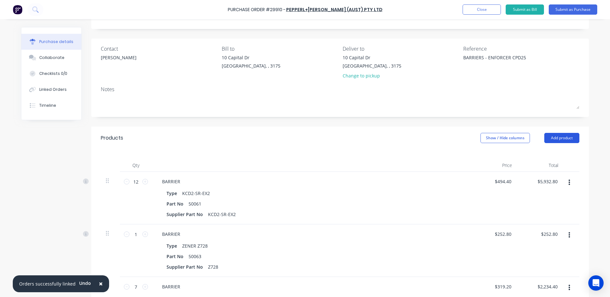
click at [568, 135] on button "Add product" at bounding box center [561, 138] width 35 height 10
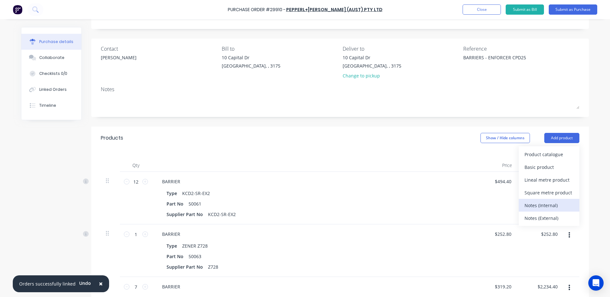
click at [553, 207] on div "Notes (Internal)" at bounding box center [549, 205] width 49 height 9
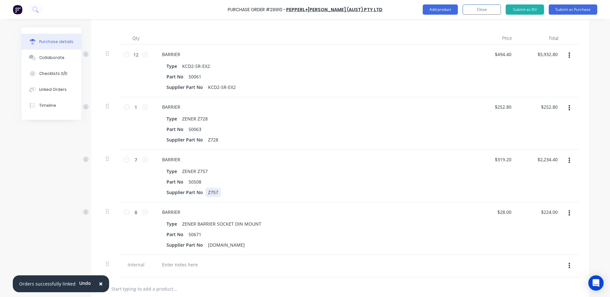
scroll to position [191, 0]
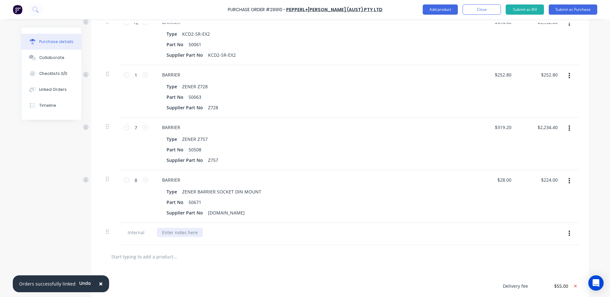
click at [178, 232] on div at bounding box center [180, 232] width 46 height 9
click at [474, 9] on button "Close" at bounding box center [482, 9] width 38 height 10
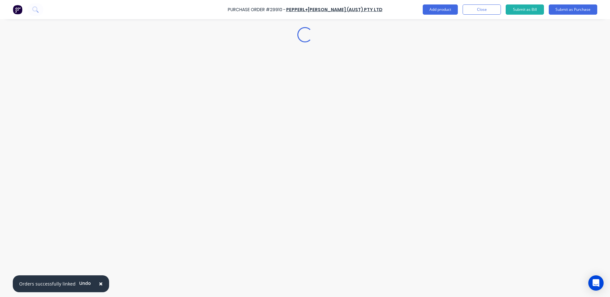
scroll to position [0, 0]
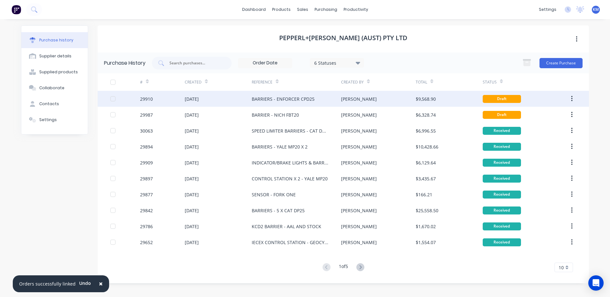
click at [370, 102] on div "[PERSON_NAME]" at bounding box center [378, 99] width 74 height 16
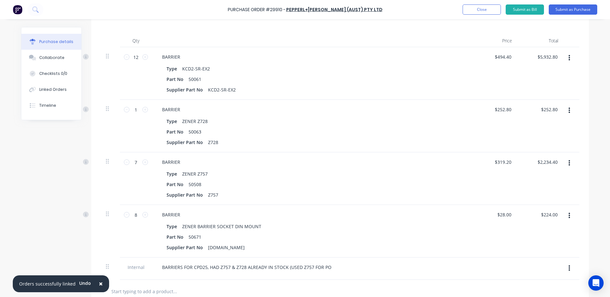
scroll to position [275, 0]
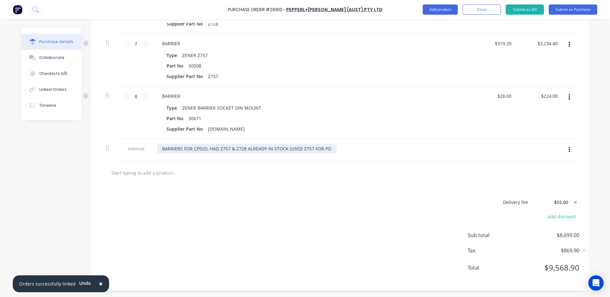
click at [326, 148] on div "BARRIERS FOR CPD25, HAD Z757 & Z728 ALREADY IN STOCK (USED Z757 FOR PO" at bounding box center [247, 148] width 180 height 9
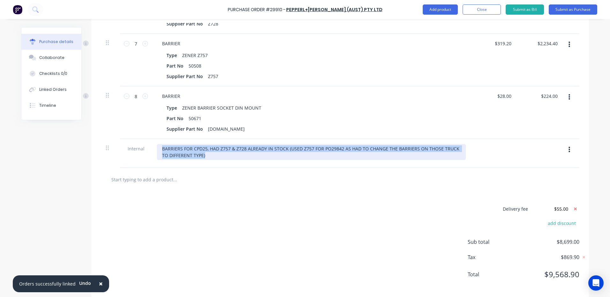
drag, startPoint x: 226, startPoint y: 157, endPoint x: 126, endPoint y: 147, distance: 100.0
click at [126, 147] on div "Internal BARRIERS FOR CPD25, HAD Z757 & Z728 ALREADY IN STOCK (USED Z757 FOR PO…" at bounding box center [340, 153] width 479 height 29
copy div "BARRIERS FOR CPD25, HAD Z757 & Z728 ALREADY IN STOCK (USED Z757 FOR PO29842 AS …"
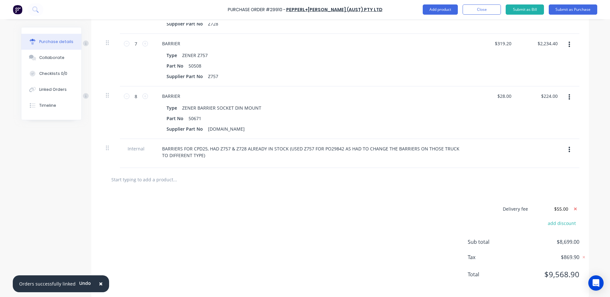
click at [230, 210] on div "Delivery fee $55.00 add discount Sub total $8,699.00 Tax $869.90 Total $9,568.90" at bounding box center [340, 244] width 498 height 106
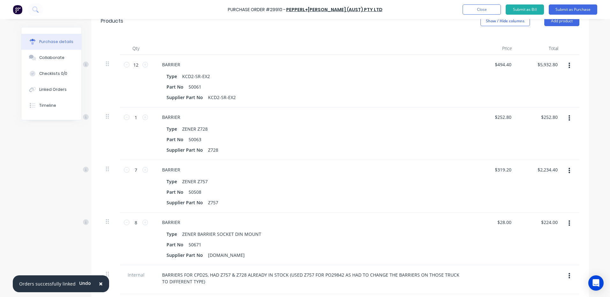
scroll to position [148, 0]
click at [564, 169] on button "button" at bounding box center [569, 172] width 15 height 11
click at [548, 225] on button "Delete" at bounding box center [550, 227] width 54 height 13
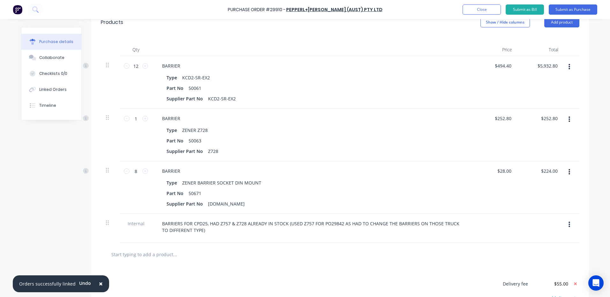
click at [566, 115] on button "button" at bounding box center [569, 119] width 15 height 11
click at [553, 171] on button "Delete" at bounding box center [550, 174] width 54 height 13
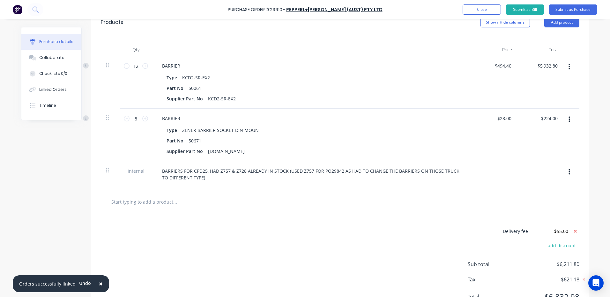
click at [571, 121] on button "button" at bounding box center [569, 119] width 15 height 11
click at [562, 175] on button "Delete" at bounding box center [550, 174] width 54 height 13
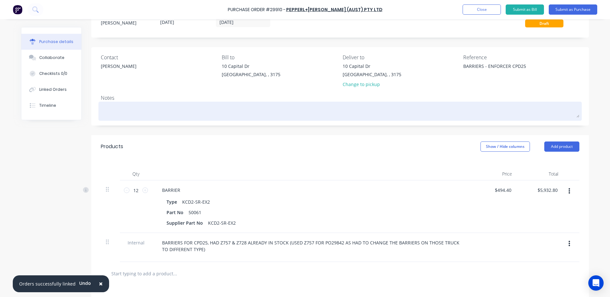
scroll to position [0, 0]
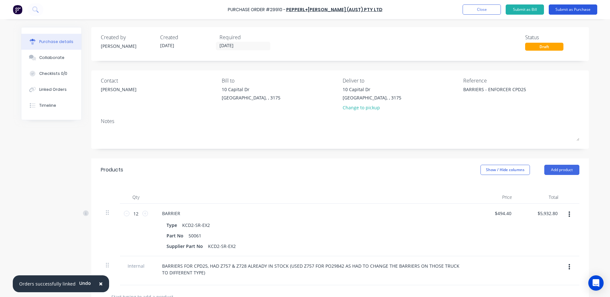
click at [564, 10] on button "Submit as Purchase" at bounding box center [573, 9] width 48 height 10
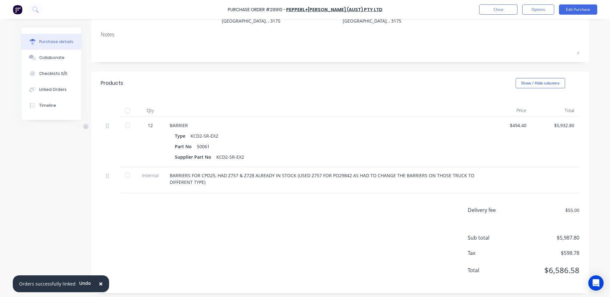
scroll to position [79, 0]
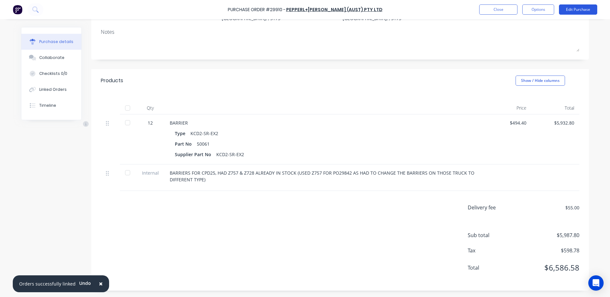
click at [575, 8] on button "Edit Purchase" at bounding box center [578, 9] width 38 height 10
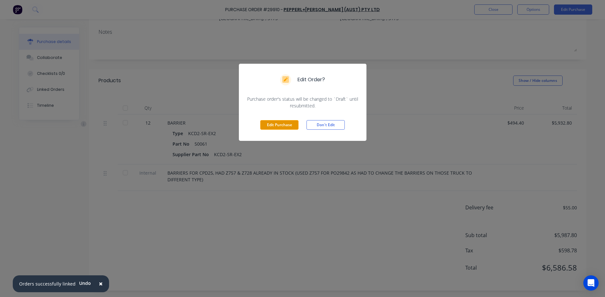
click at [290, 126] on button "Edit Purchase" at bounding box center [279, 125] width 38 height 10
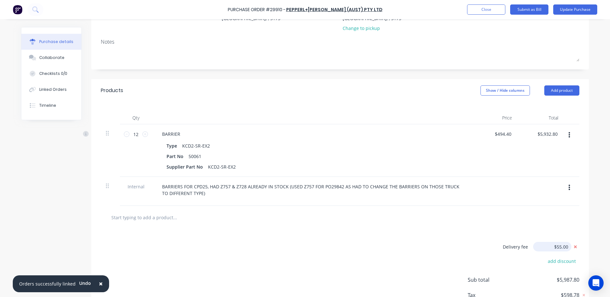
click at [556, 251] on input "$55.00" at bounding box center [552, 247] width 38 height 10
click at [558, 250] on input "$55.00" at bounding box center [552, 247] width 38 height 10
type input "$25.00"
drag, startPoint x: 402, startPoint y: 233, endPoint x: 523, endPoint y: 166, distance: 138.5
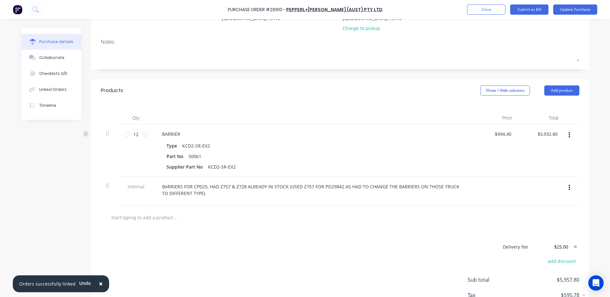
click at [402, 233] on div "Delivery fee $25.00 add discount Sub total $5,957.80 Tax $595.78 Total $6,553.58" at bounding box center [340, 282] width 498 height 106
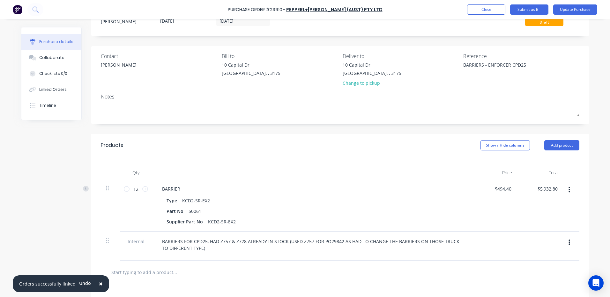
scroll to position [0, 0]
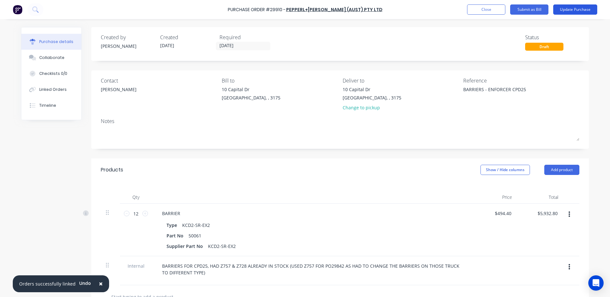
click at [588, 13] on button "Update Purchase" at bounding box center [575, 9] width 44 height 10
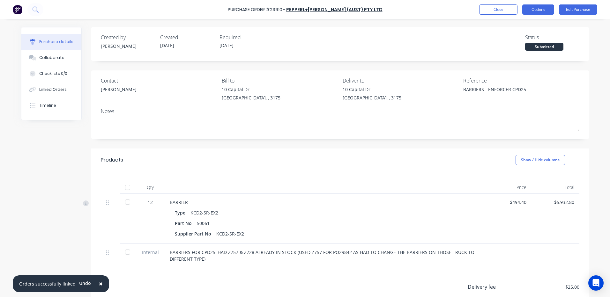
click at [547, 11] on button "Options" at bounding box center [538, 9] width 32 height 10
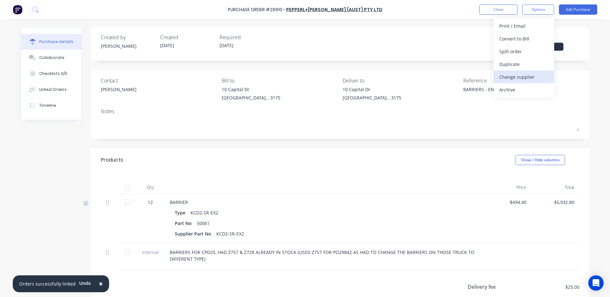
click at [534, 79] on div "Change supplier" at bounding box center [523, 76] width 49 height 9
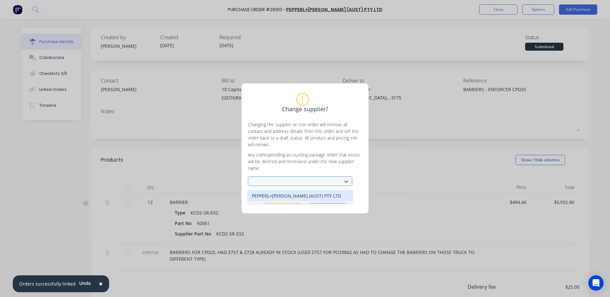
click at [318, 182] on div at bounding box center [295, 182] width 85 height 8
type input "G T"
click at [384, 155] on div "Change supplier? Changing the supplier on this order will remove all contact an…" at bounding box center [305, 148] width 610 height 297
click at [324, 199] on button "Cancel" at bounding box center [328, 199] width 38 height 10
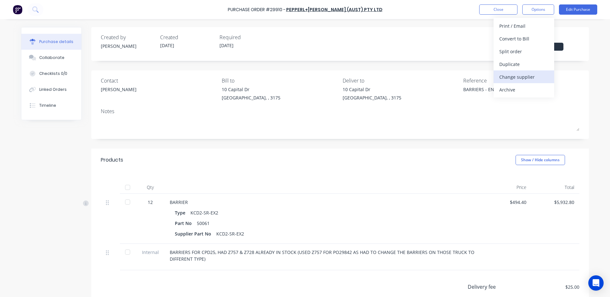
click at [520, 75] on div "Change supplier" at bounding box center [523, 76] width 49 height 9
type textarea "x"
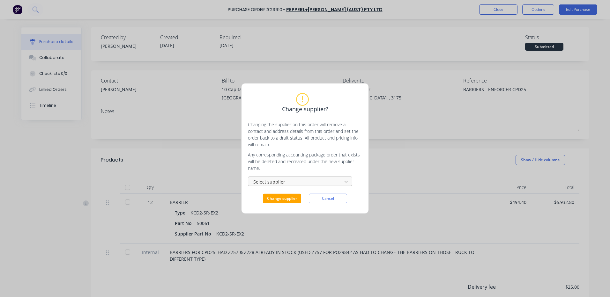
click at [301, 177] on div "Select supplier" at bounding box center [295, 182] width 89 height 10
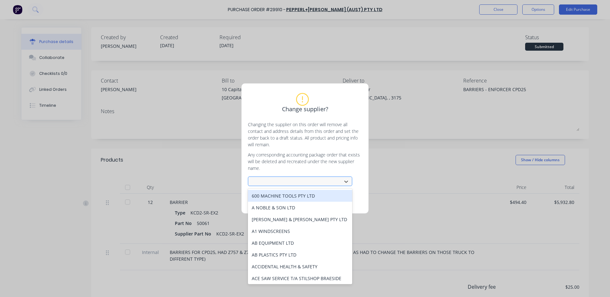
type textarea "x"
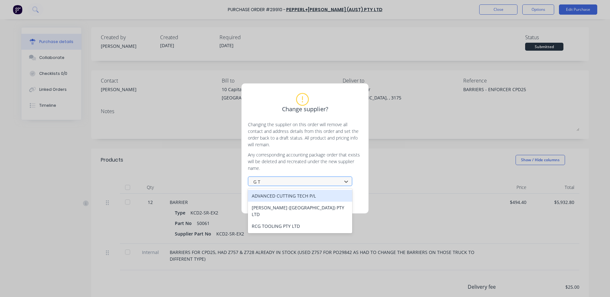
type input "G T"
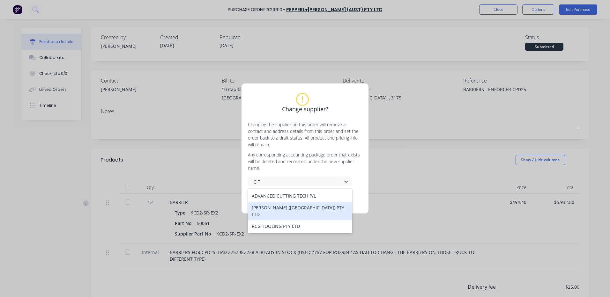
click at [299, 210] on div "G T JONES (VIC) PTY LTD" at bounding box center [300, 211] width 104 height 19
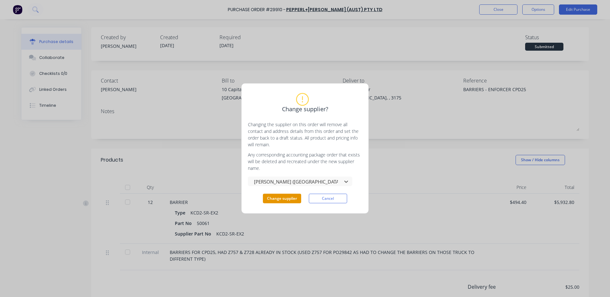
click at [279, 199] on button "Change supplier" at bounding box center [282, 199] width 38 height 10
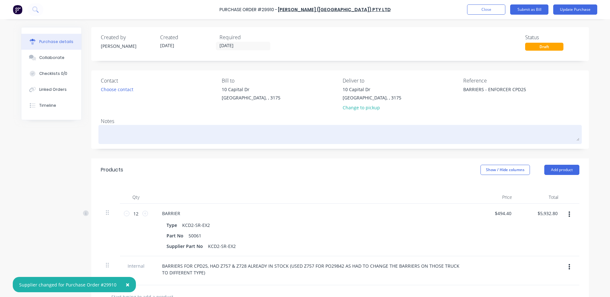
click at [375, 143] on div at bounding box center [340, 135] width 479 height 16
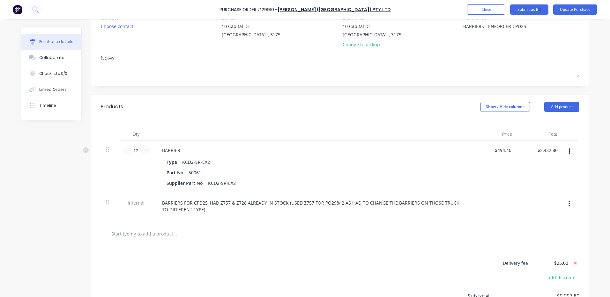
scroll to position [64, 0]
click at [383, 116] on div "Products Show / Hide columns Add product" at bounding box center [340, 106] width 498 height 23
drag, startPoint x: 557, startPoint y: 103, endPoint x: 555, endPoint y: 113, distance: 9.8
click at [557, 103] on button "Add product" at bounding box center [561, 106] width 35 height 10
click at [553, 120] on div "Product catalogue" at bounding box center [549, 122] width 49 height 9
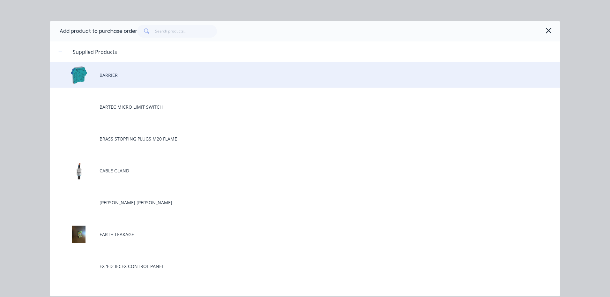
click at [140, 78] on div "BARRIER" at bounding box center [305, 75] width 510 height 26
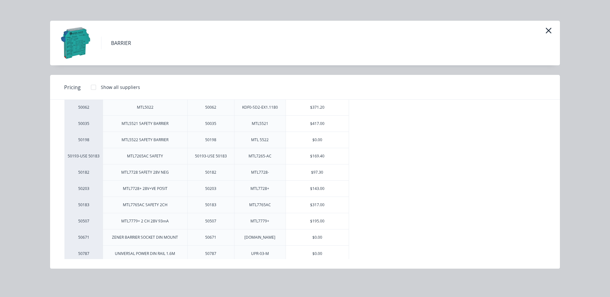
scroll to position [320, 0]
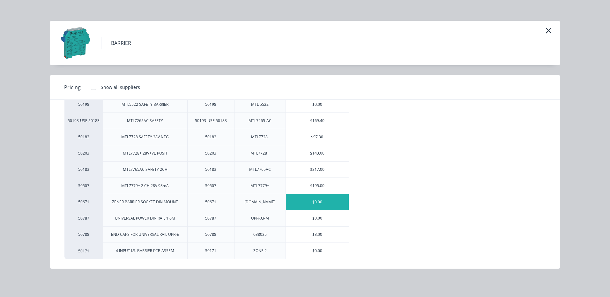
click at [321, 203] on div "$0.00" at bounding box center [317, 202] width 63 height 16
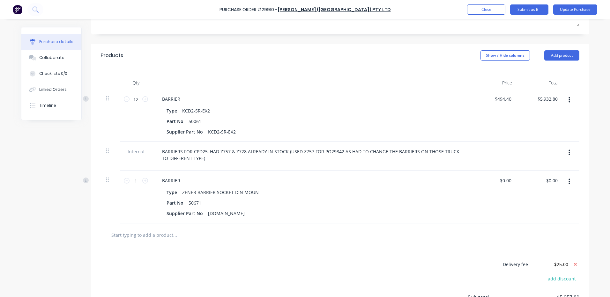
scroll to position [128, 0]
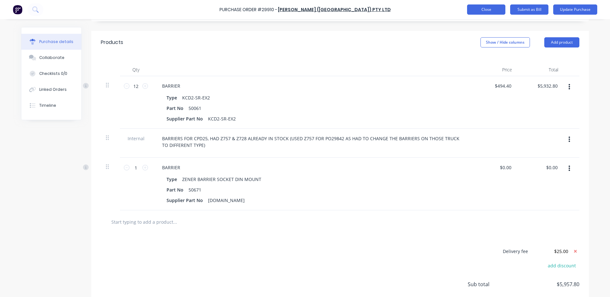
click at [489, 11] on button "Close" at bounding box center [486, 9] width 38 height 10
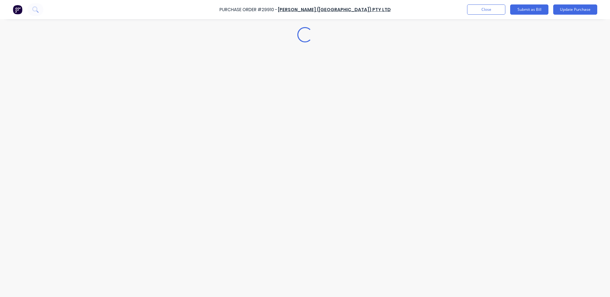
scroll to position [0, 0]
type textarea "x"
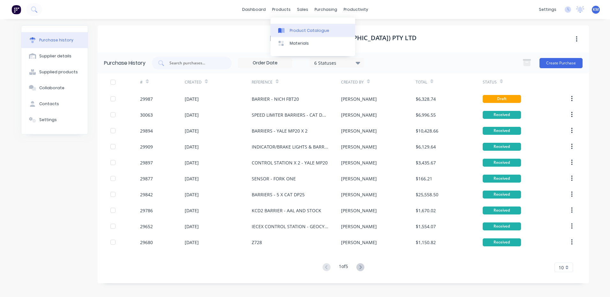
click at [291, 25] on link "Product Catalogue" at bounding box center [313, 30] width 85 height 13
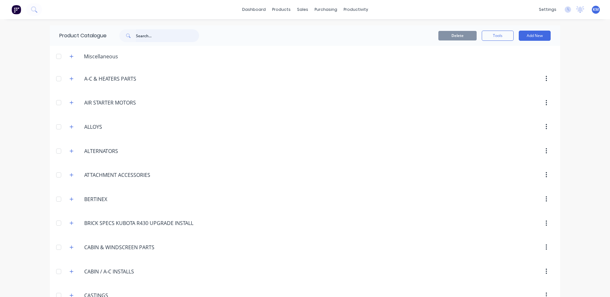
click at [153, 38] on input "text" at bounding box center [167, 35] width 63 height 13
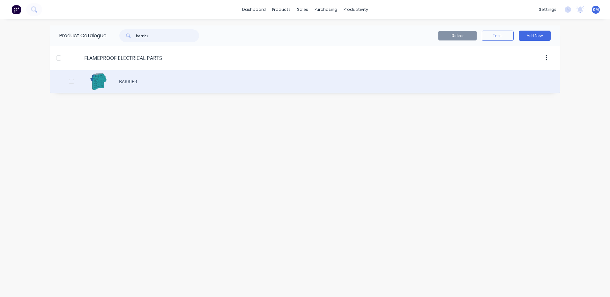
type input "barrier"
click at [221, 86] on div "BARRIER" at bounding box center [305, 81] width 511 height 23
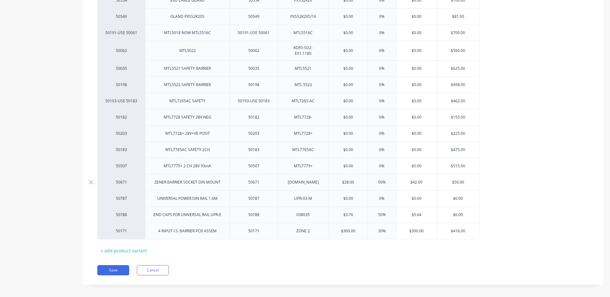
scroll to position [392, 0]
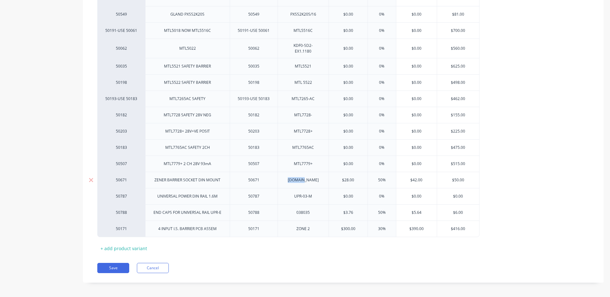
drag, startPoint x: 295, startPoint y: 176, endPoint x: 291, endPoint y: 176, distance: 3.8
click at [291, 176] on div "[DOMAIN_NAME]" at bounding box center [303, 180] width 41 height 8
copy div "[DOMAIN_NAME]"
click at [162, 263] on button "Cancel" at bounding box center [153, 268] width 32 height 10
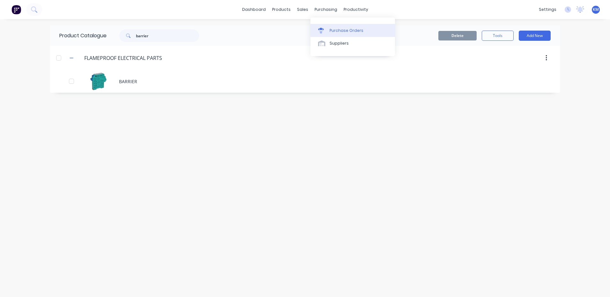
click at [324, 33] on div at bounding box center [323, 31] width 10 height 6
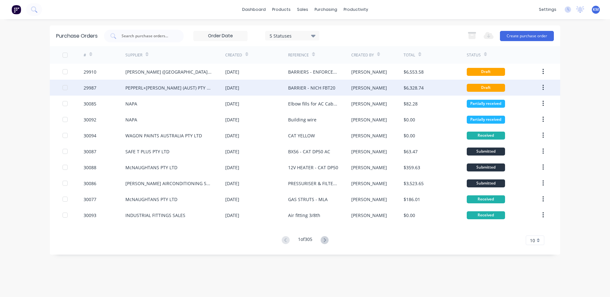
click at [259, 80] on div "[DATE]" at bounding box center [256, 88] width 63 height 16
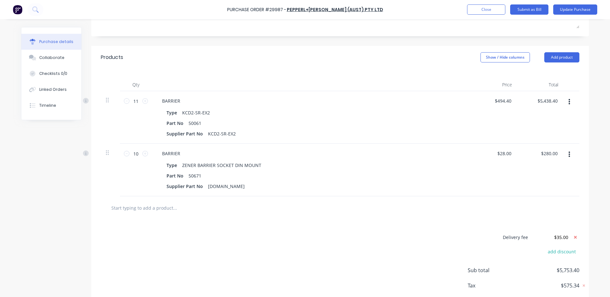
scroll to position [128, 0]
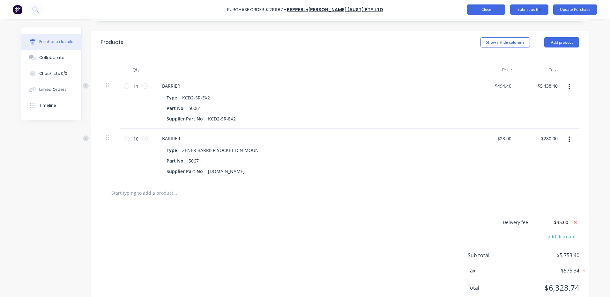
click at [487, 9] on button "Close" at bounding box center [486, 9] width 38 height 10
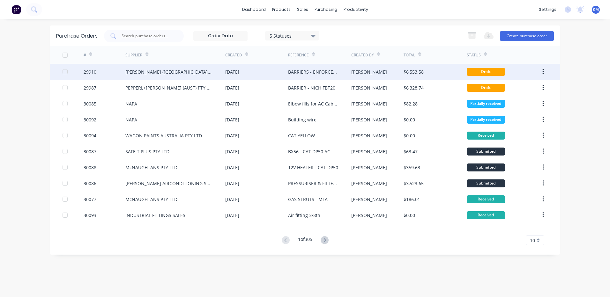
click at [321, 73] on div "BARRIERS - ENFORCER CPD25" at bounding box center [313, 72] width 50 height 7
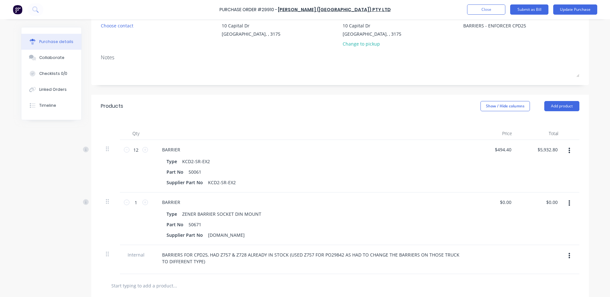
scroll to position [96, 0]
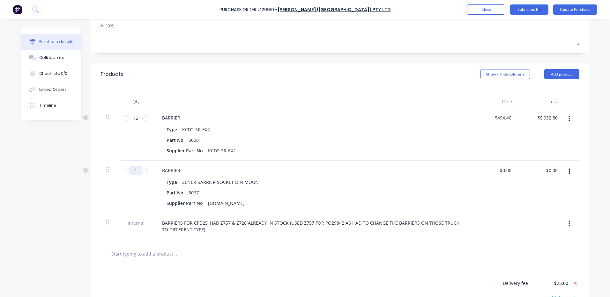
click at [134, 166] on input "1" at bounding box center [136, 171] width 13 height 10
type textarea "x"
type input "8"
type textarea "x"
type input "8"
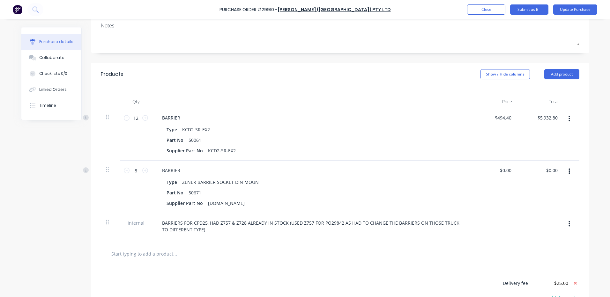
click at [356, 79] on div "Products Show / Hide columns Add product" at bounding box center [340, 74] width 498 height 23
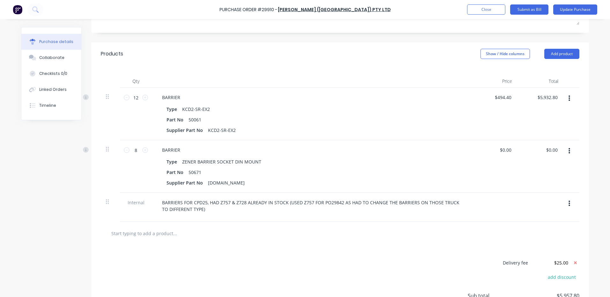
scroll to position [128, 0]
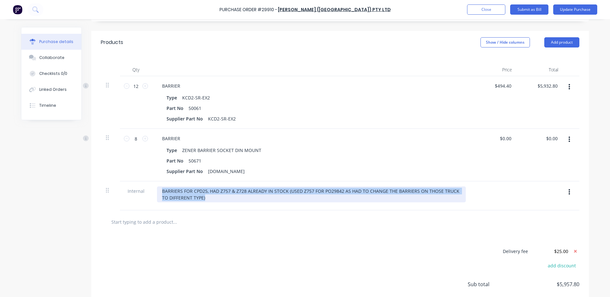
drag, startPoint x: 220, startPoint y: 198, endPoint x: 154, endPoint y: 190, distance: 67.1
click at [152, 190] on div "BARRIERS FOR CPD25, HAD Z757 & Z728 ALREADY IN STOCK (USED Z757 FOR PO29842 AS …" at bounding box center [311, 196] width 319 height 29
copy div "BARRIERS FOR CPD25, HAD Z757 & Z728 ALREADY IN STOCK (USED Z757 FOR PO29842 AS …"
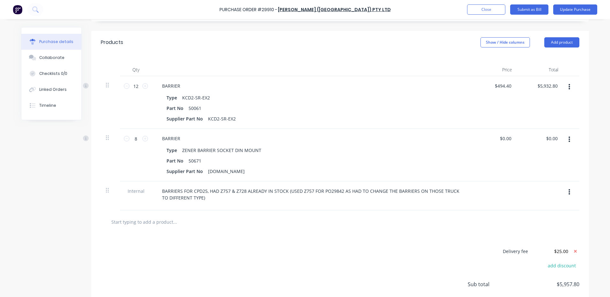
click at [481, 3] on div "Purchase Order #29910 - G T JONES (VIC) PTY LTD Add product Close Submit as Bil…" at bounding box center [305, 9] width 610 height 19
click at [480, 6] on button "Close" at bounding box center [486, 9] width 38 height 10
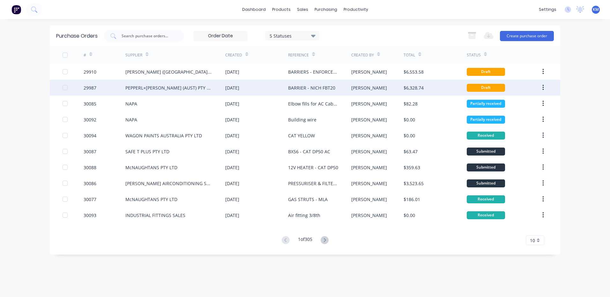
click at [287, 87] on div "[DATE]" at bounding box center [256, 88] width 63 height 16
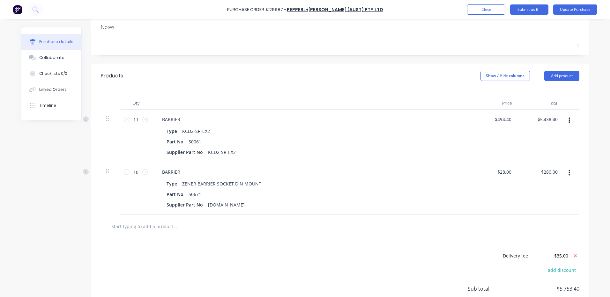
scroll to position [84, 0]
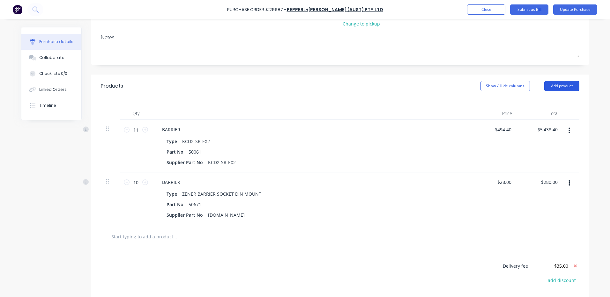
click at [557, 83] on button "Add product" at bounding box center [561, 86] width 35 height 10
click at [545, 156] on div "Notes (Internal)" at bounding box center [549, 153] width 49 height 9
type textarea "x"
paste div
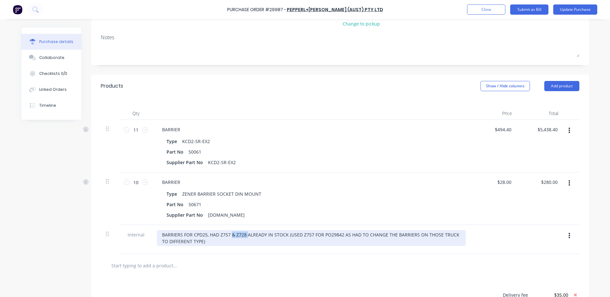
drag, startPoint x: 244, startPoint y: 235, endPoint x: 230, endPoint y: 235, distance: 14.0
click at [230, 235] on div "BARRIERS FOR CPD25, HAD Z757 & Z728 ALREADY IN STOCK (USED Z757 FOR PO29842 AS …" at bounding box center [311, 238] width 309 height 16
click at [202, 234] on div "BARRIERS FOR CPD25, HAD Z757 ALREADY IN STOCK (USED Z757 FOR PO29842 AS HAD TO …" at bounding box center [311, 238] width 309 height 16
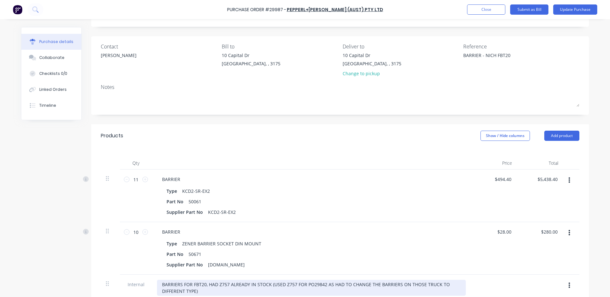
scroll to position [0, 0]
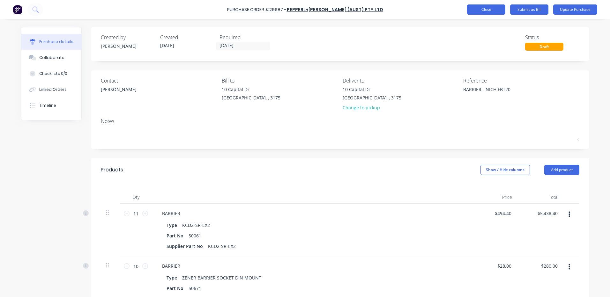
click at [478, 14] on button "Close" at bounding box center [486, 9] width 38 height 10
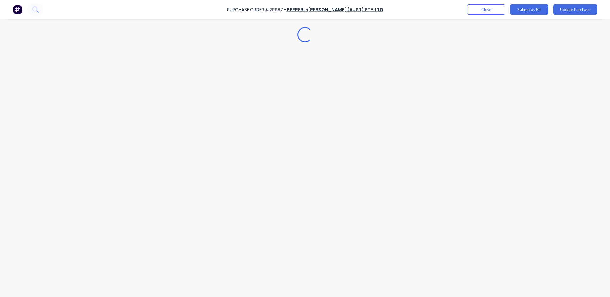
type textarea "x"
